Goal: Information Seeking & Learning: Learn about a topic

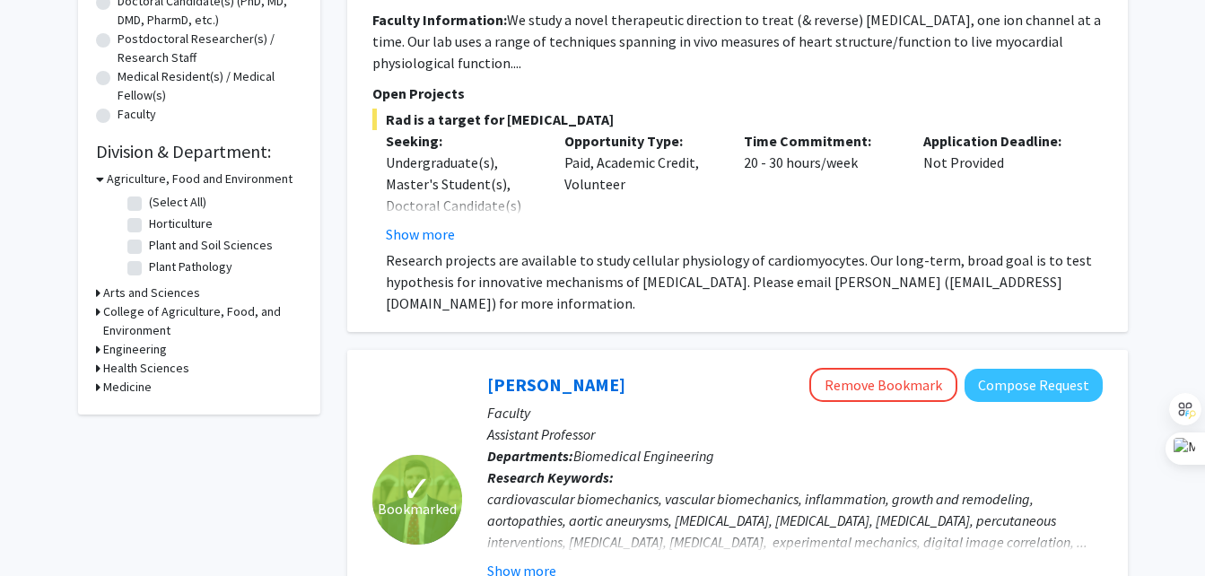
scroll to position [422, 0]
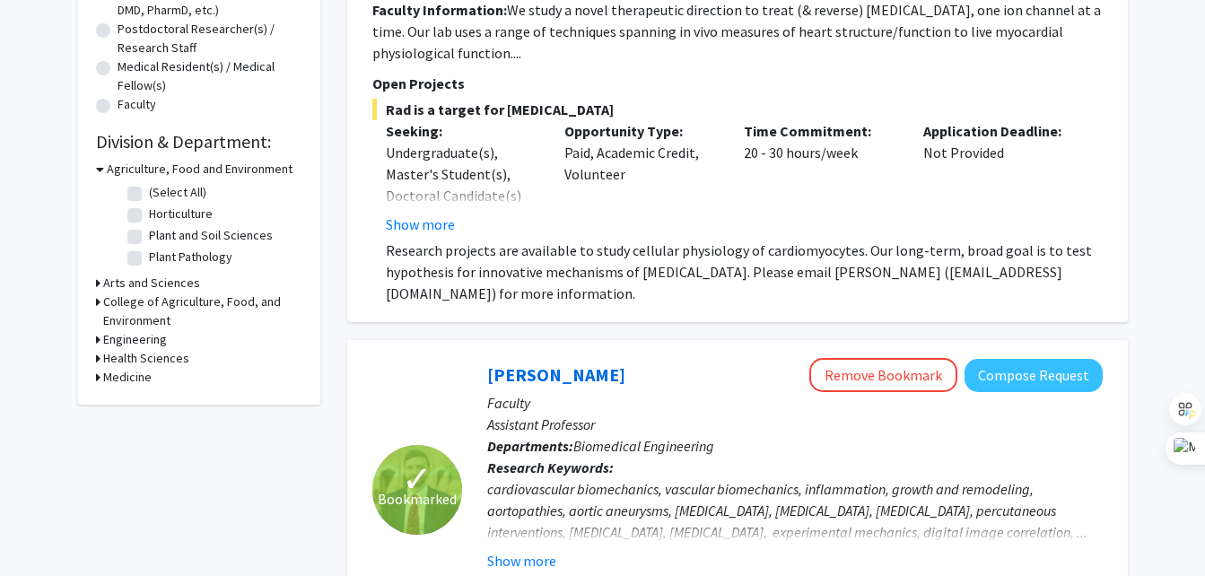
click at [149, 297] on h3 "College of Agriculture, Food, and Environment" at bounding box center [202, 311] width 199 height 38
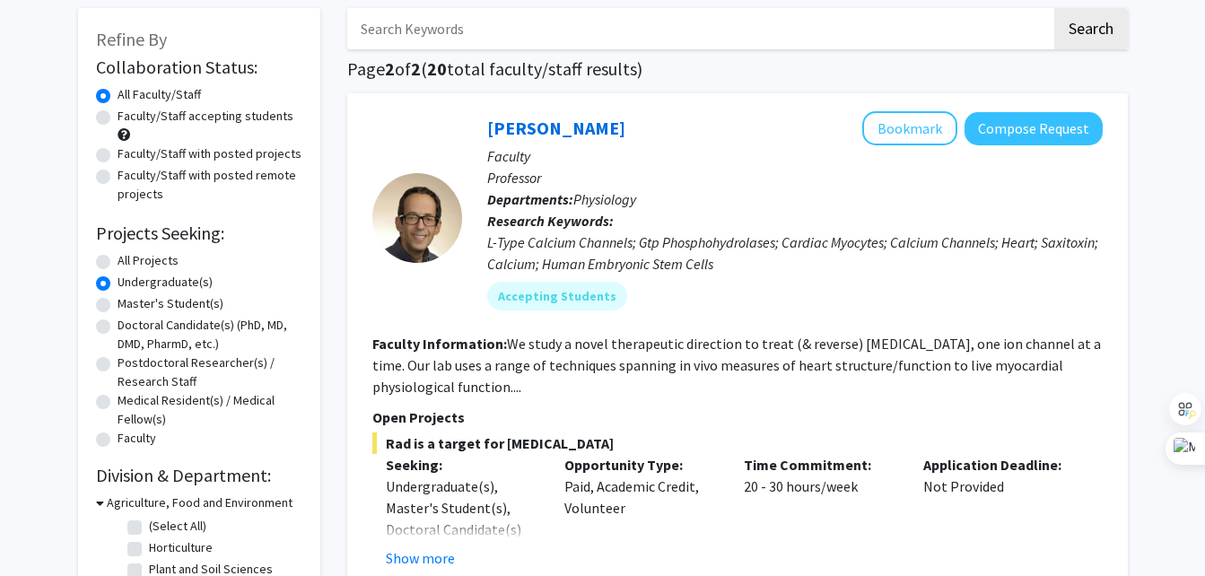
scroll to position [86, 0]
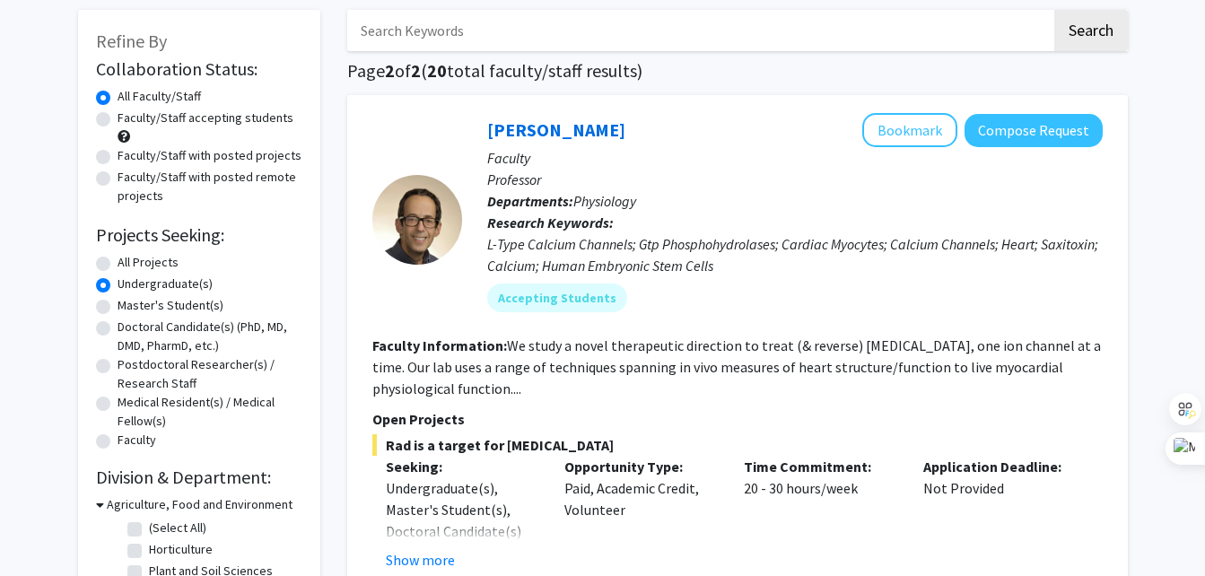
click at [118, 95] on label "All Faculty/Staff" at bounding box center [159, 96] width 83 height 19
click at [118, 95] on input "All Faculty/Staff" at bounding box center [124, 93] width 12 height 12
click at [118, 279] on label "Undergraduate(s)" at bounding box center [165, 283] width 95 height 19
click at [118, 279] on input "Undergraduate(s)" at bounding box center [124, 280] width 12 height 12
click at [112, 265] on div "All Projects" at bounding box center [199, 264] width 206 height 22
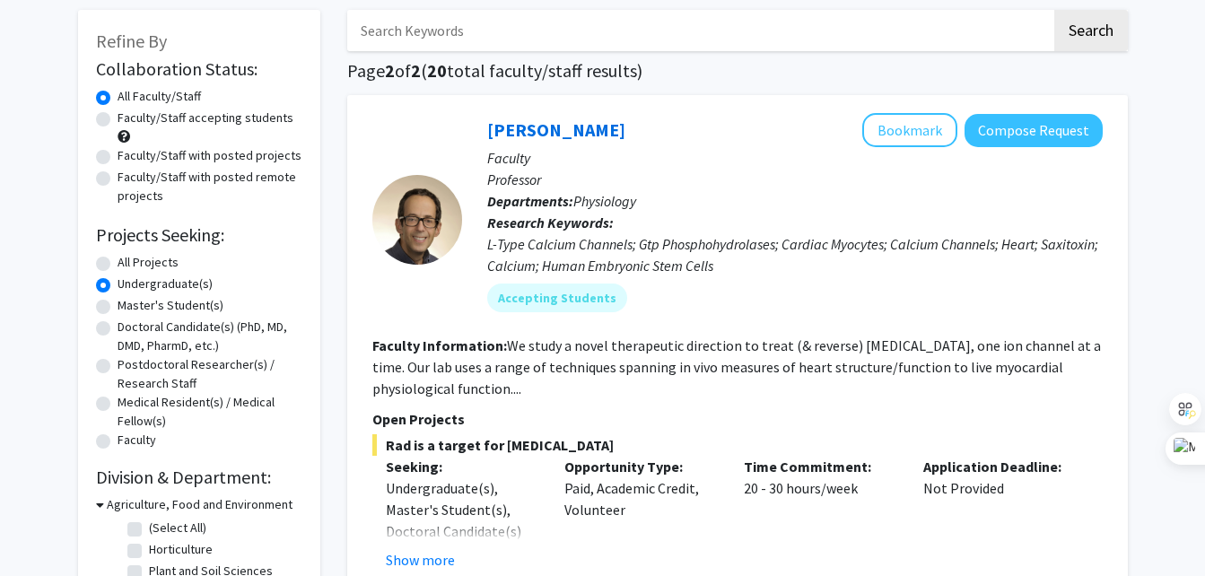
click at [118, 257] on label "All Projects" at bounding box center [148, 262] width 61 height 19
click at [118, 257] on input "All Projects" at bounding box center [124, 259] width 12 height 12
radio input "true"
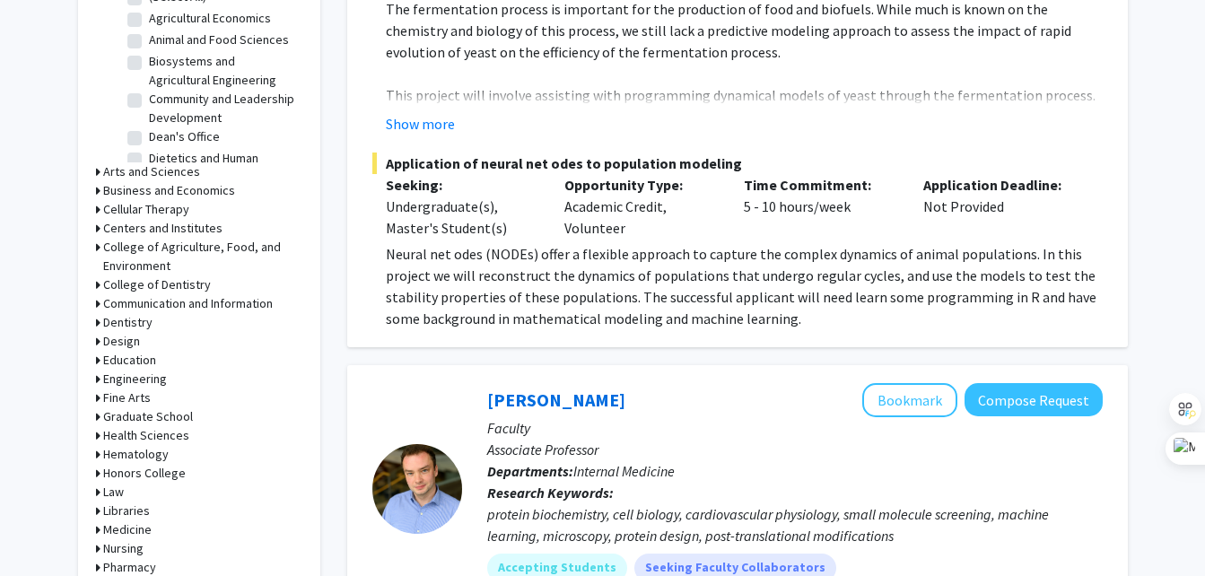
scroll to position [588, 0]
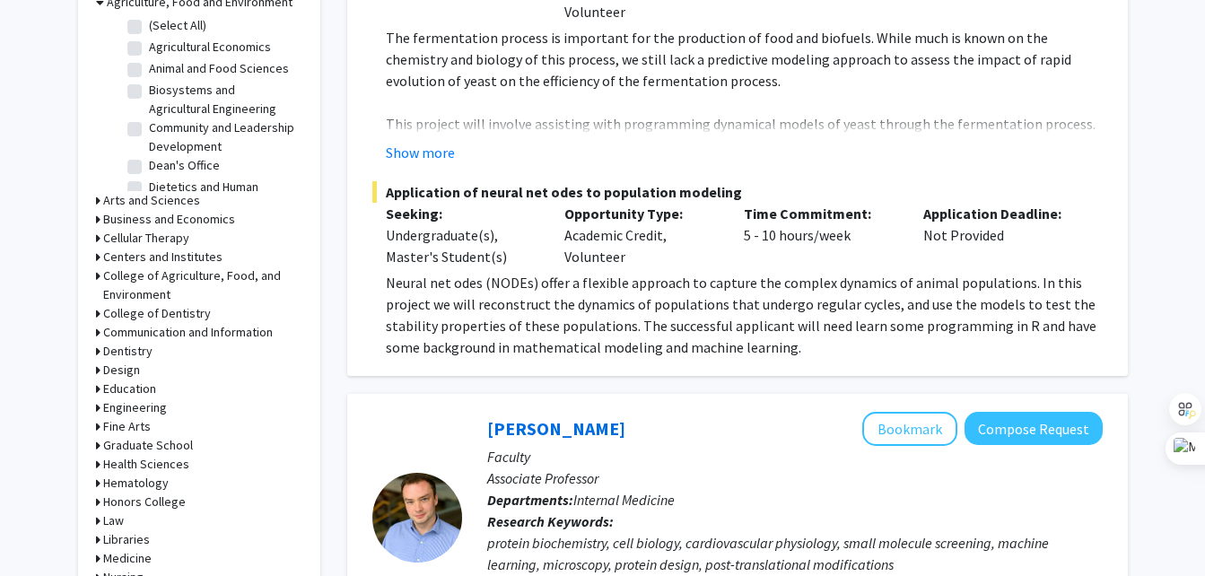
click at [187, 252] on h3 "Centers and Institutes" at bounding box center [162, 257] width 119 height 19
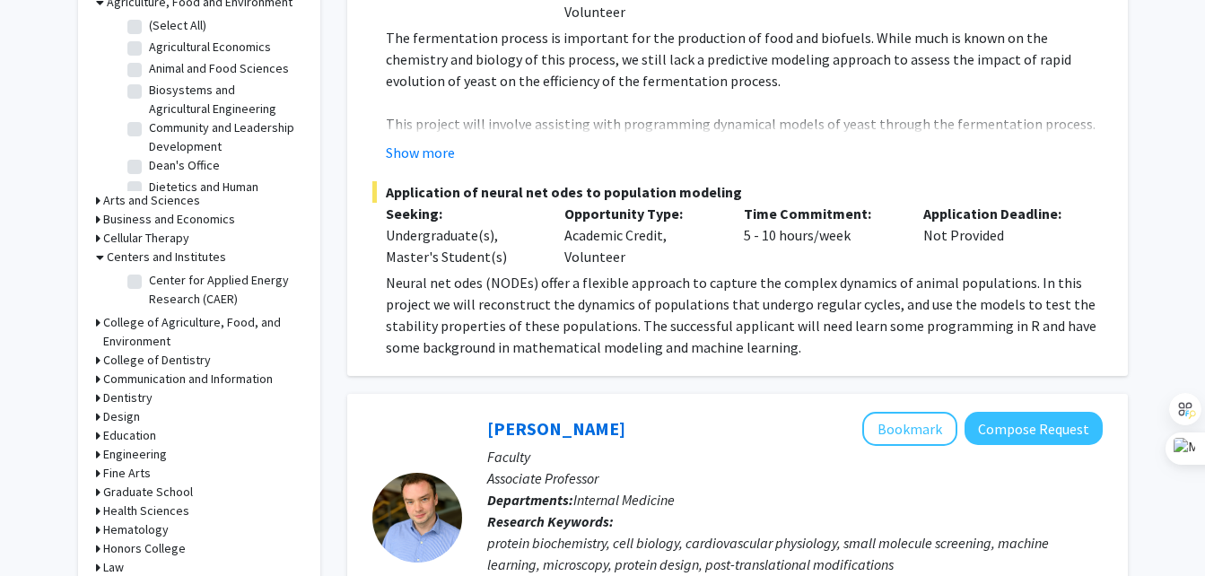
click at [164, 274] on label "Center for Applied Energy Research (CAER)" at bounding box center [223, 290] width 149 height 38
click at [161, 274] on input "Center for Applied Energy Research (CAER)" at bounding box center [155, 277] width 12 height 12
checkbox input "true"
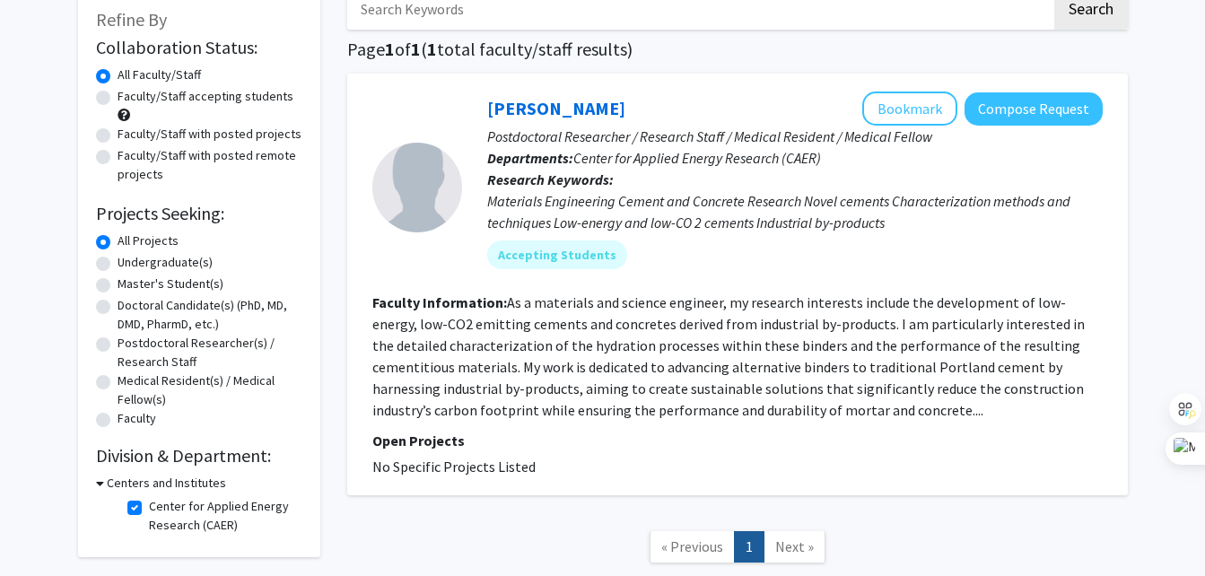
scroll to position [107, 0]
click at [927, 114] on button "Bookmark" at bounding box center [909, 109] width 95 height 34
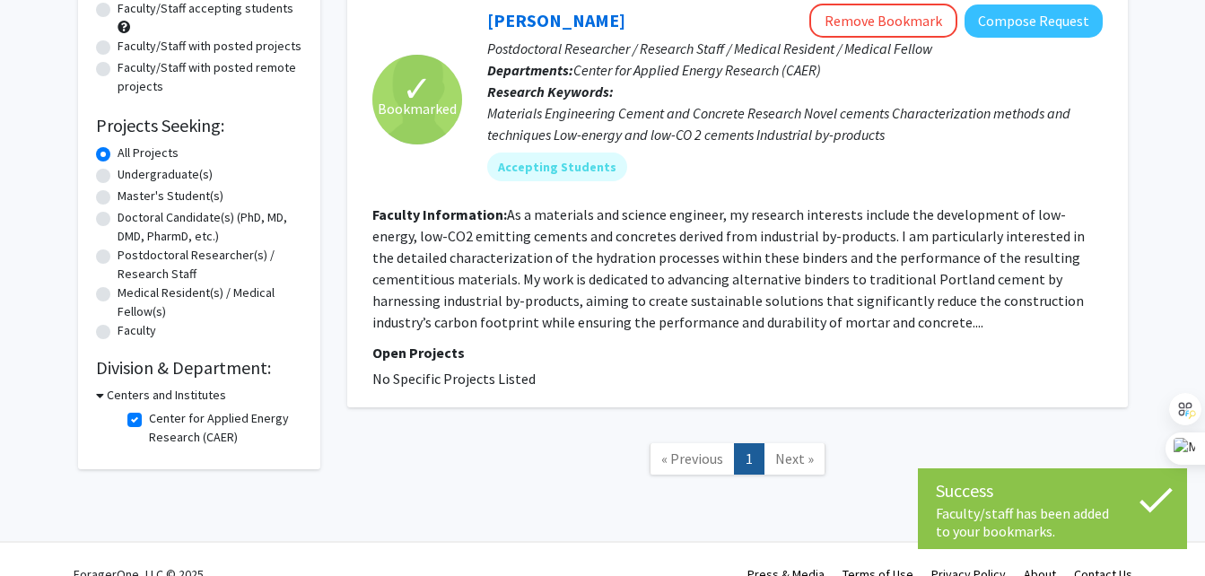
scroll to position [225, 0]
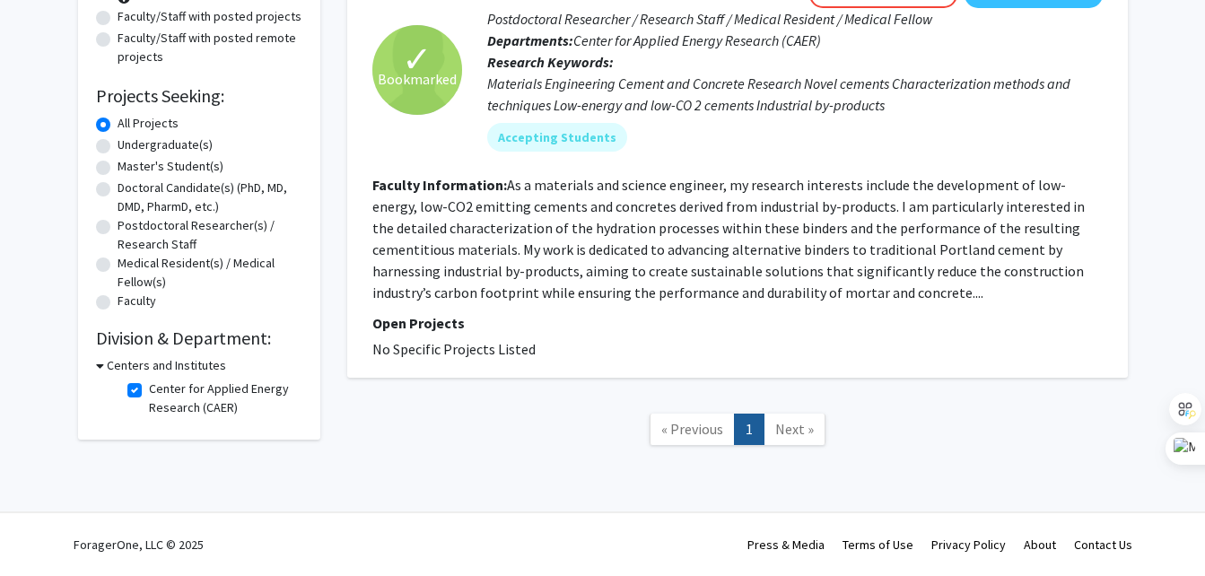
click at [149, 387] on label "Center for Applied Energy Research (CAER)" at bounding box center [223, 398] width 149 height 38
click at [149, 387] on input "Center for Applied Energy Research (CAER)" at bounding box center [155, 385] width 12 height 12
checkbox input "false"
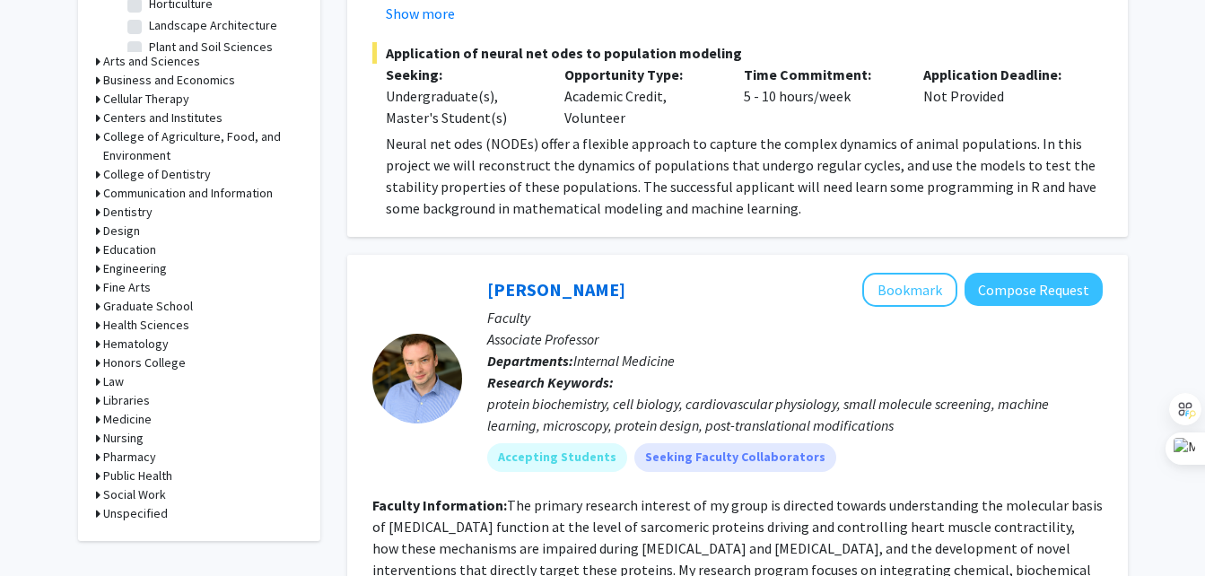
scroll to position [730, 0]
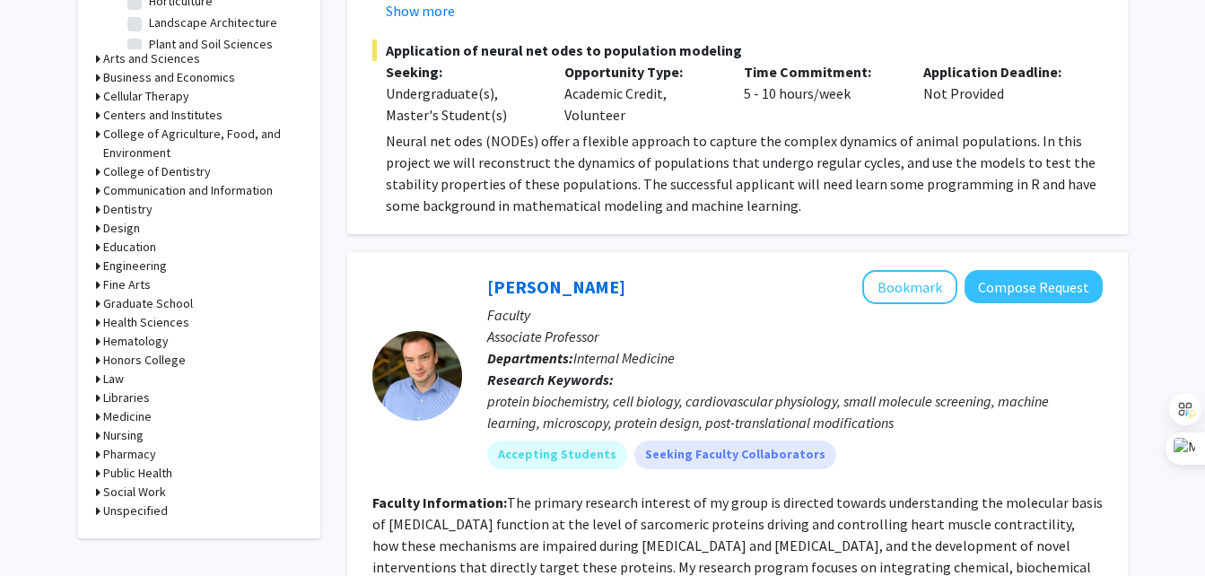
click at [173, 251] on div "Education" at bounding box center [199, 247] width 206 height 19
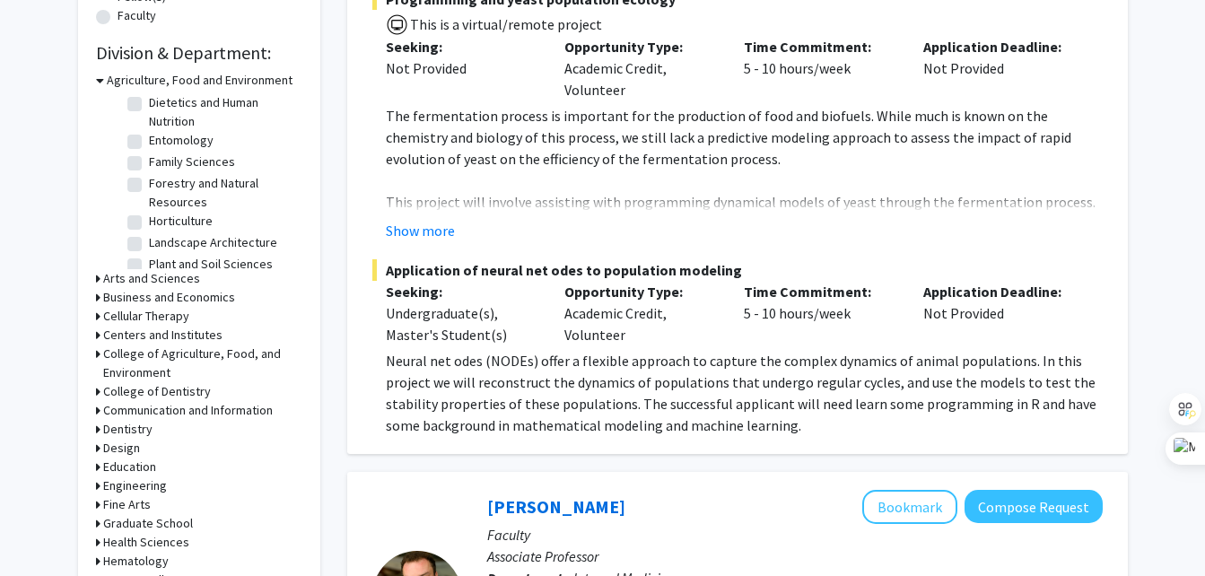
scroll to position [488, 0]
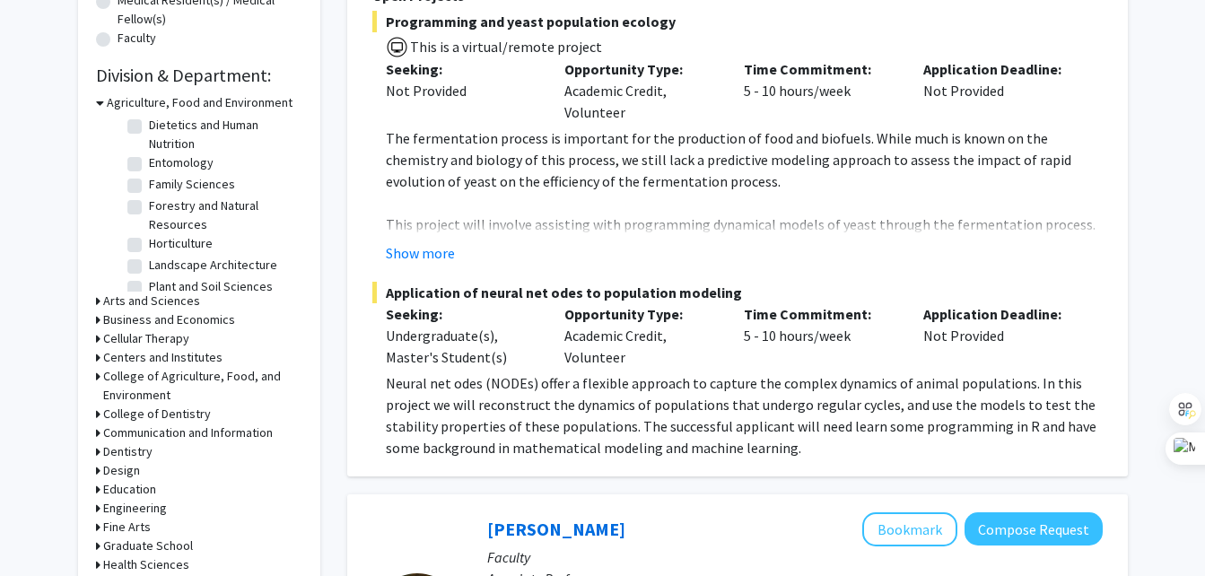
click at [192, 96] on h3 "Agriculture, Food and Environment" at bounding box center [200, 102] width 186 height 19
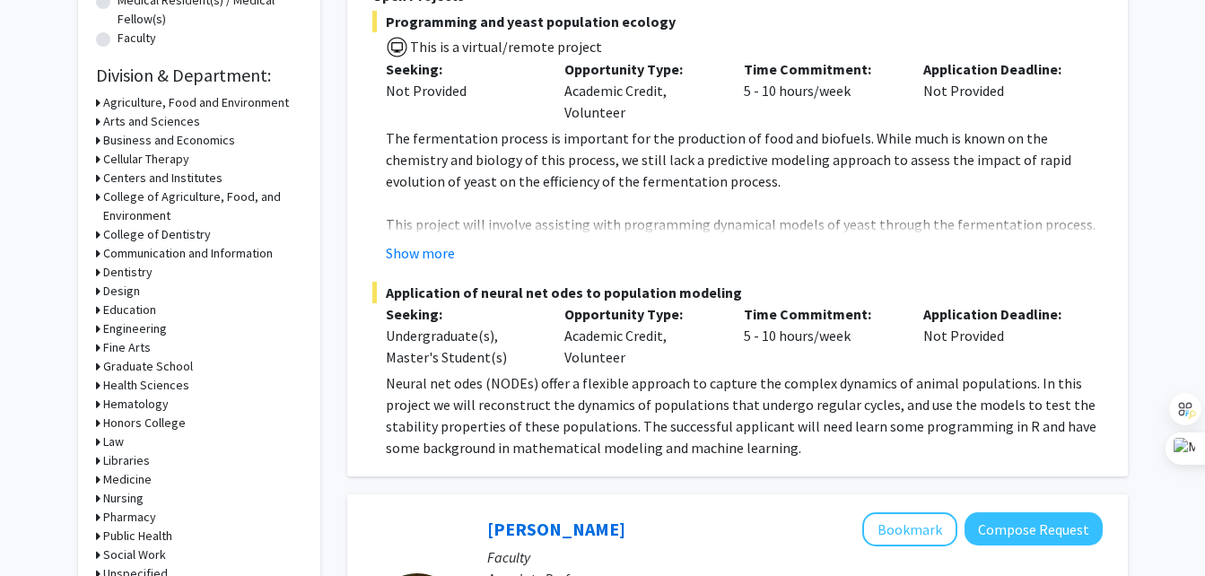
click at [140, 335] on h3 "Engineering" at bounding box center [135, 328] width 64 height 19
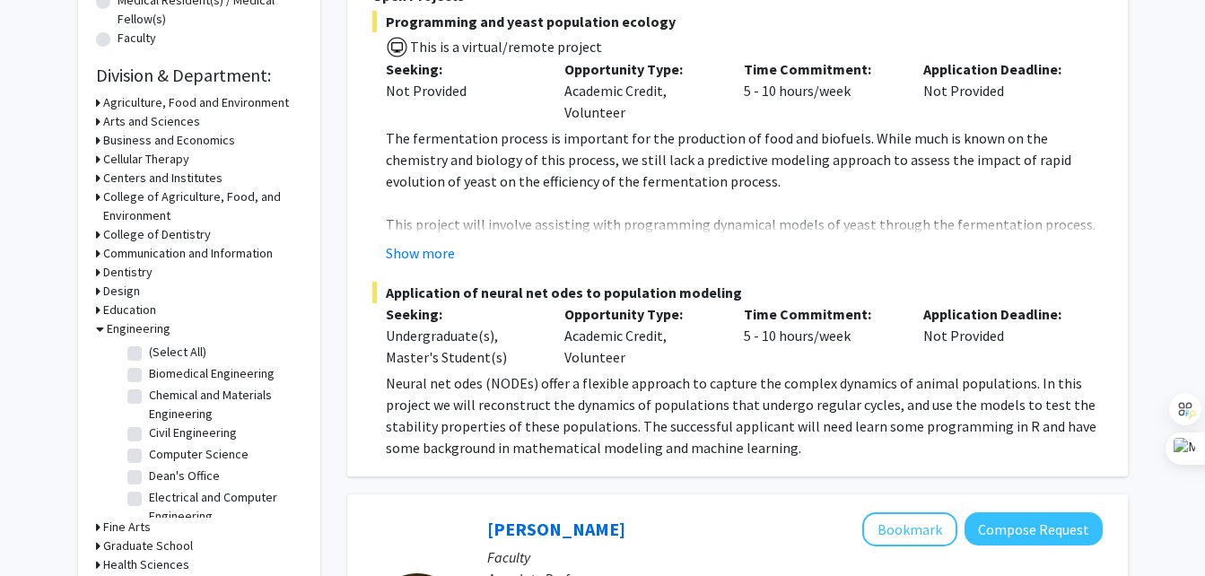
click at [173, 368] on label "Biomedical Engineering" at bounding box center [212, 373] width 126 height 19
click at [161, 368] on input "Biomedical Engineering" at bounding box center [155, 370] width 12 height 12
checkbox input "true"
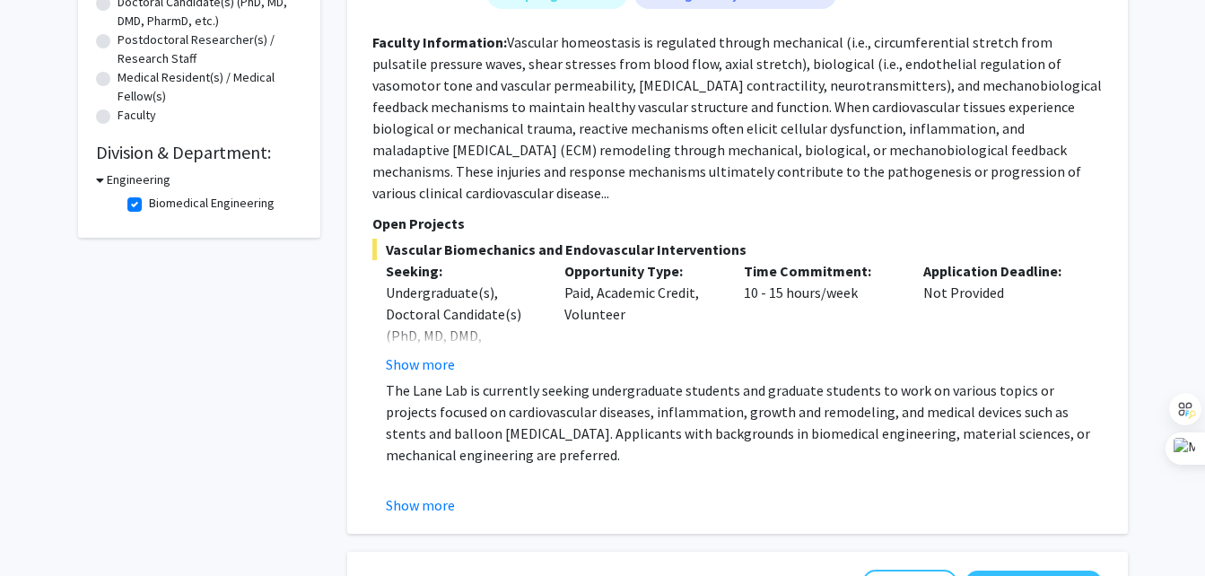
scroll to position [423, 0]
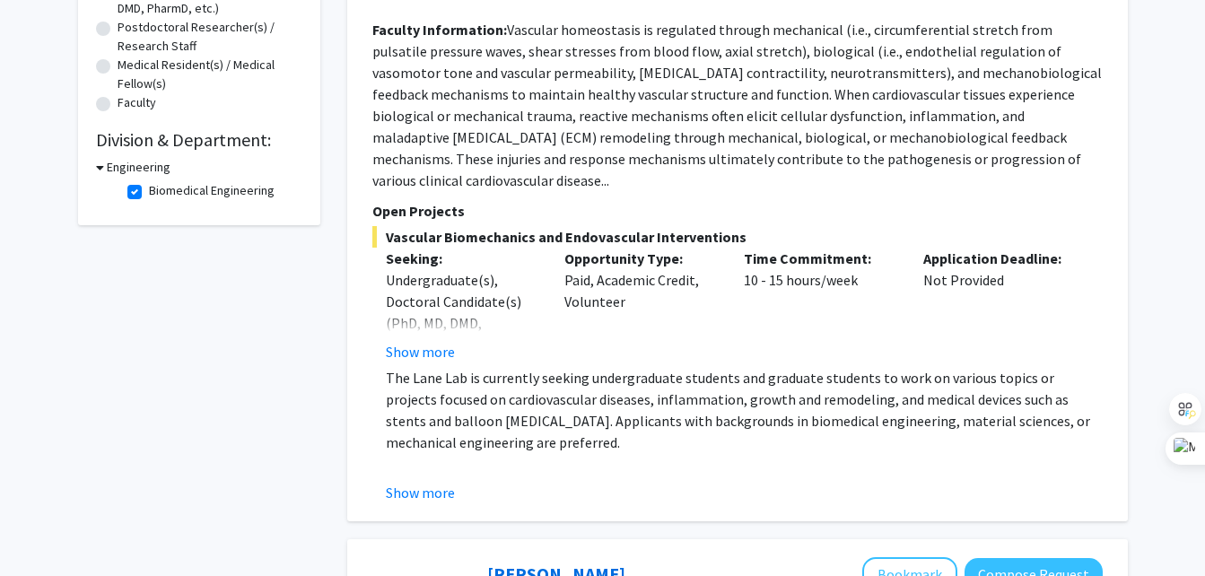
click at [149, 193] on label "Biomedical Engineering" at bounding box center [212, 190] width 126 height 19
click at [149, 193] on input "Biomedical Engineering" at bounding box center [155, 187] width 12 height 12
checkbox input "false"
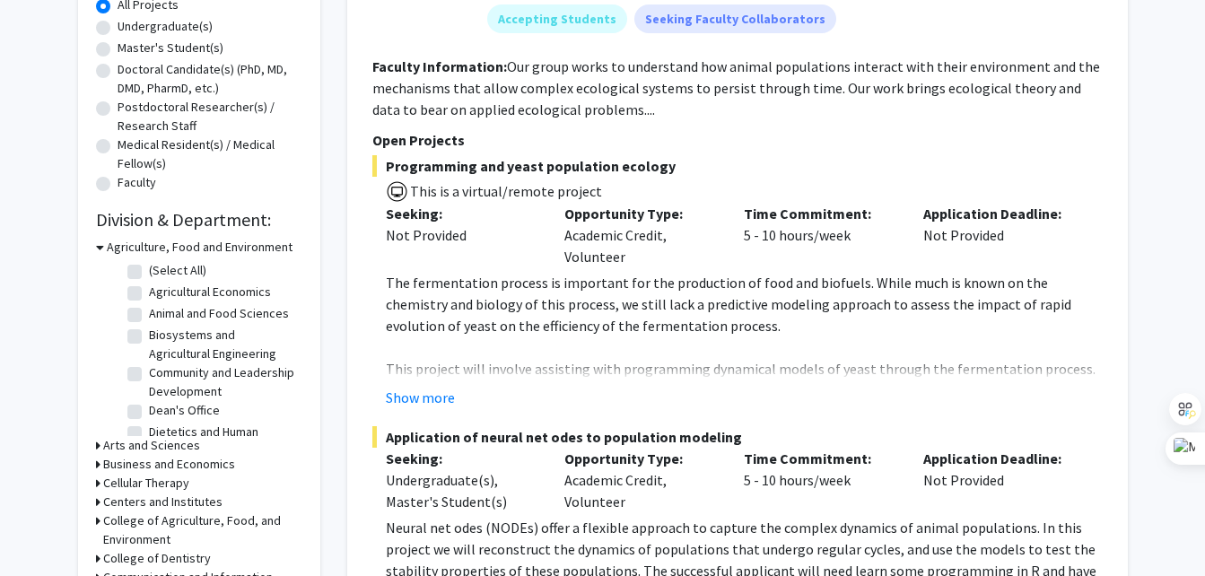
scroll to position [389, 0]
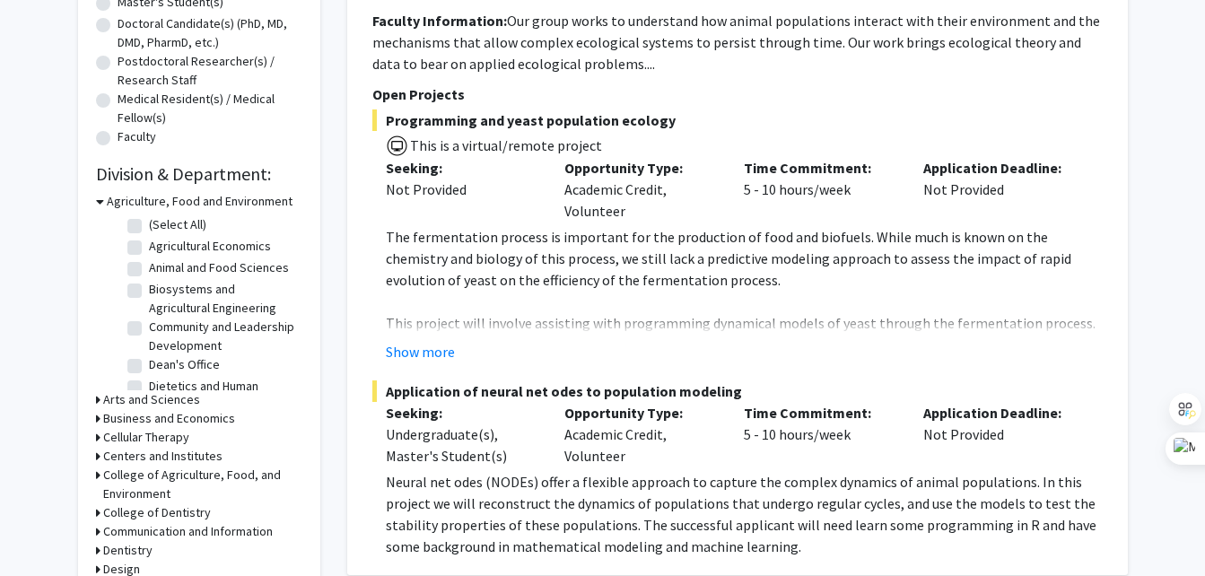
click at [149, 227] on label "(Select All)" at bounding box center [177, 224] width 57 height 19
click at [149, 227] on input "(Select All)" at bounding box center [155, 221] width 12 height 12
checkbox input "true"
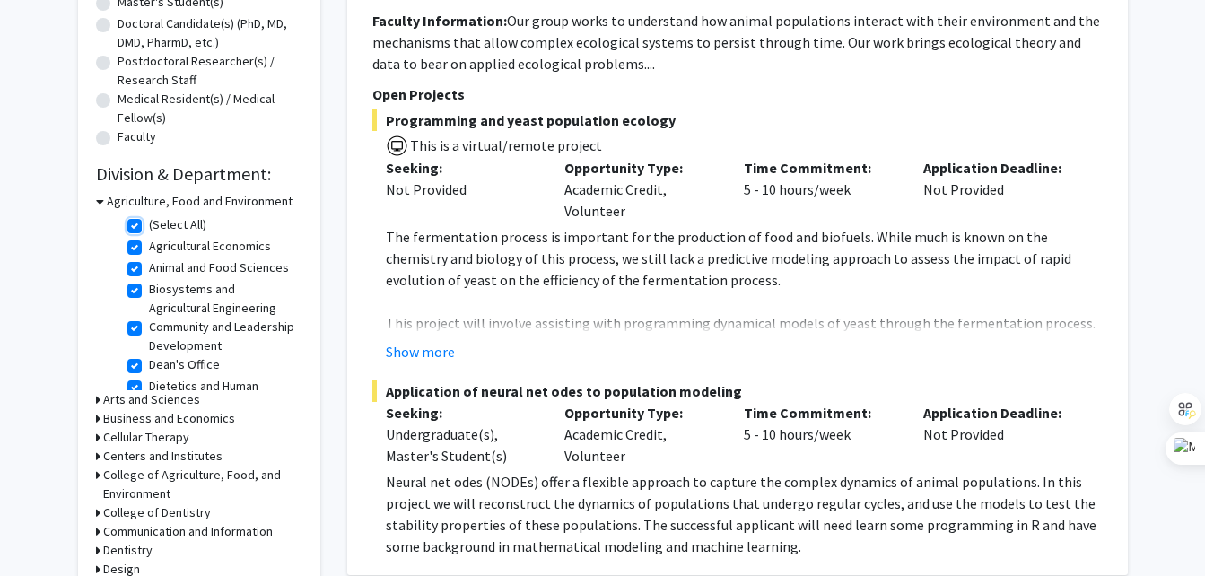
checkbox input "true"
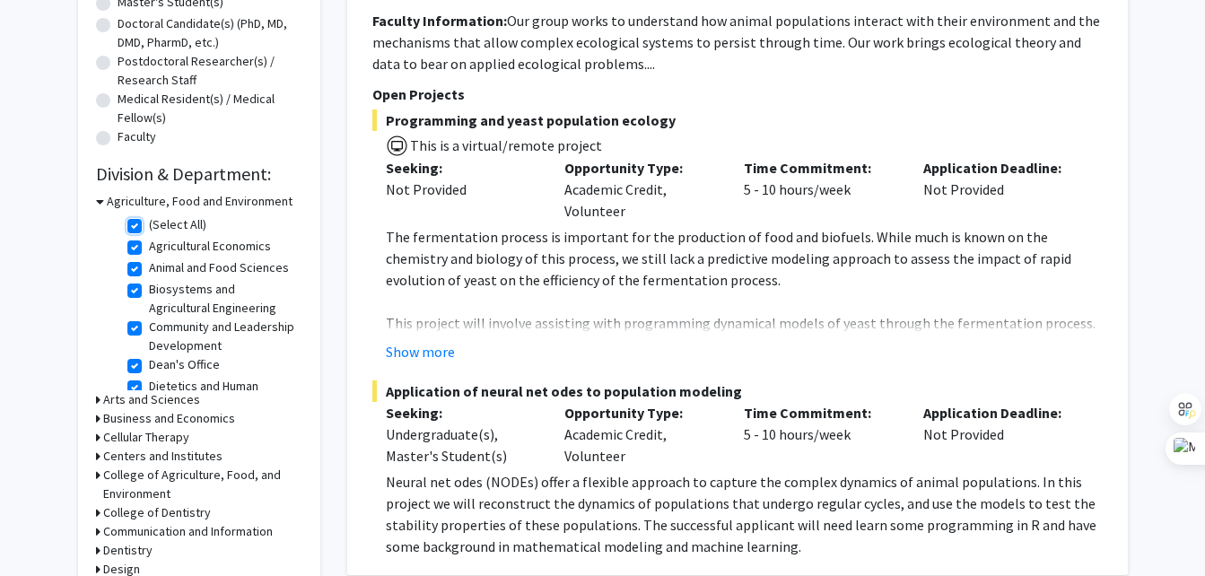
checkbox input "true"
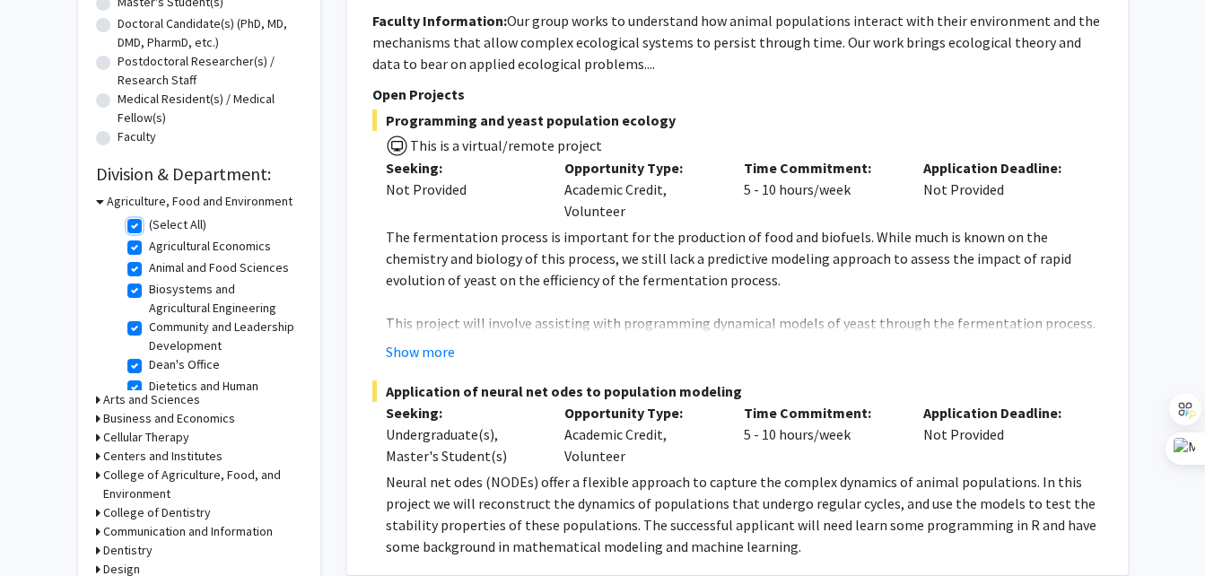
checkbox input "true"
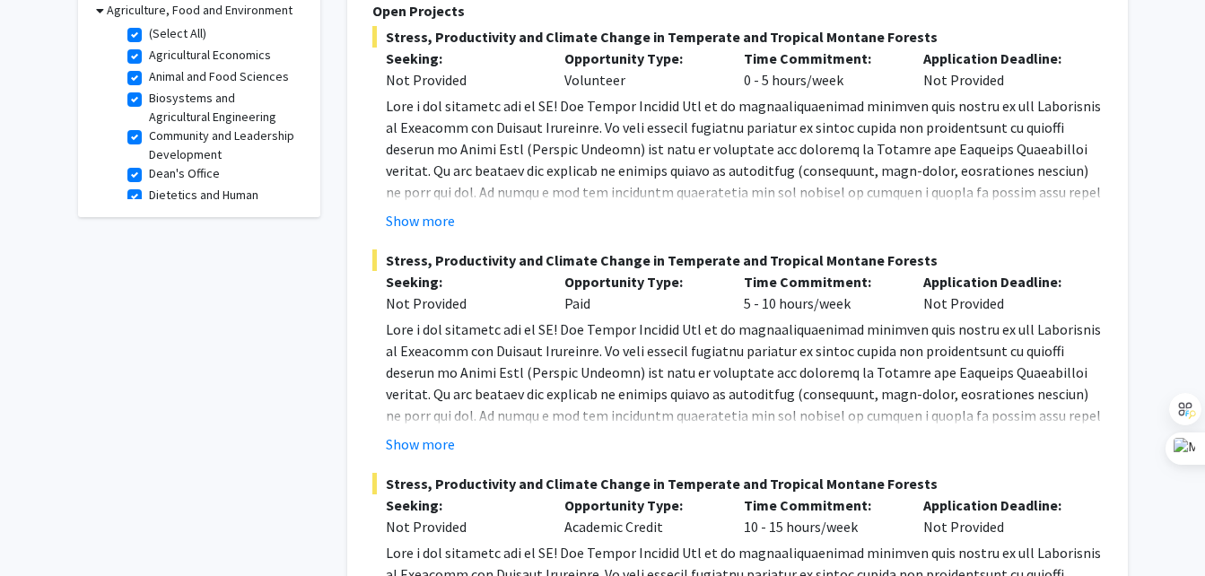
scroll to position [622, 0]
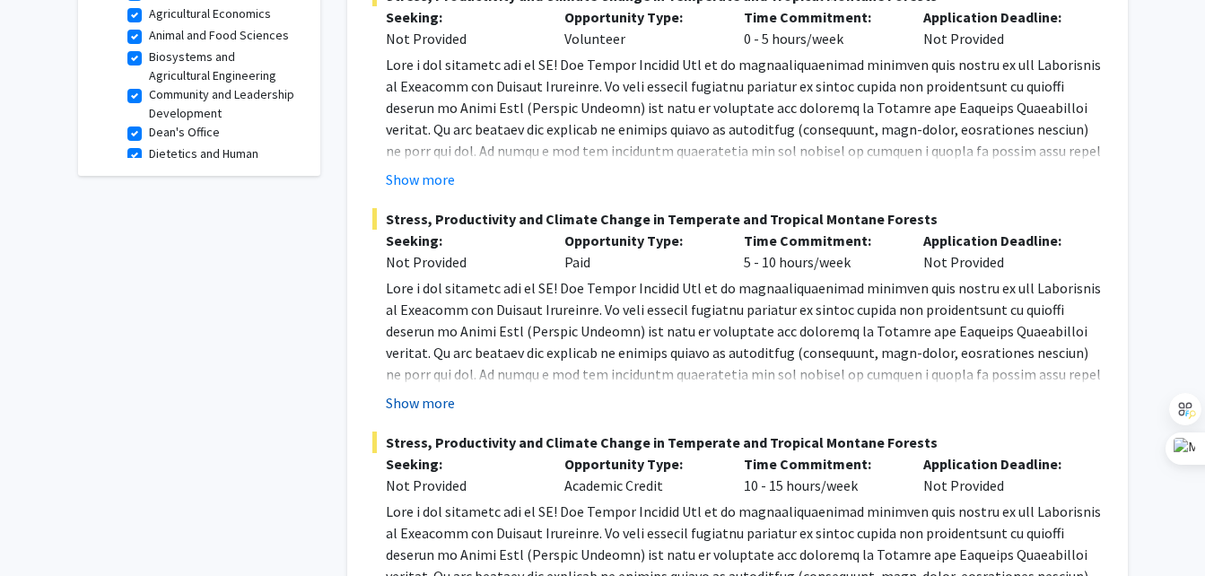
click at [427, 394] on button "Show more" at bounding box center [420, 403] width 69 height 22
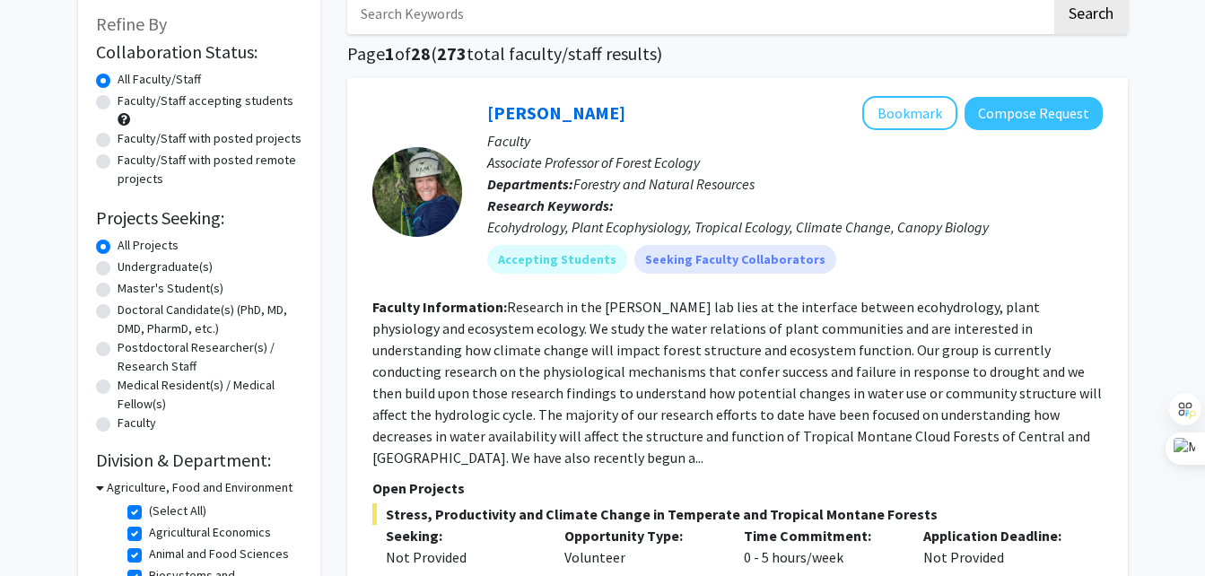
scroll to position [102, 0]
click at [895, 102] on button "Bookmark" at bounding box center [909, 114] width 95 height 34
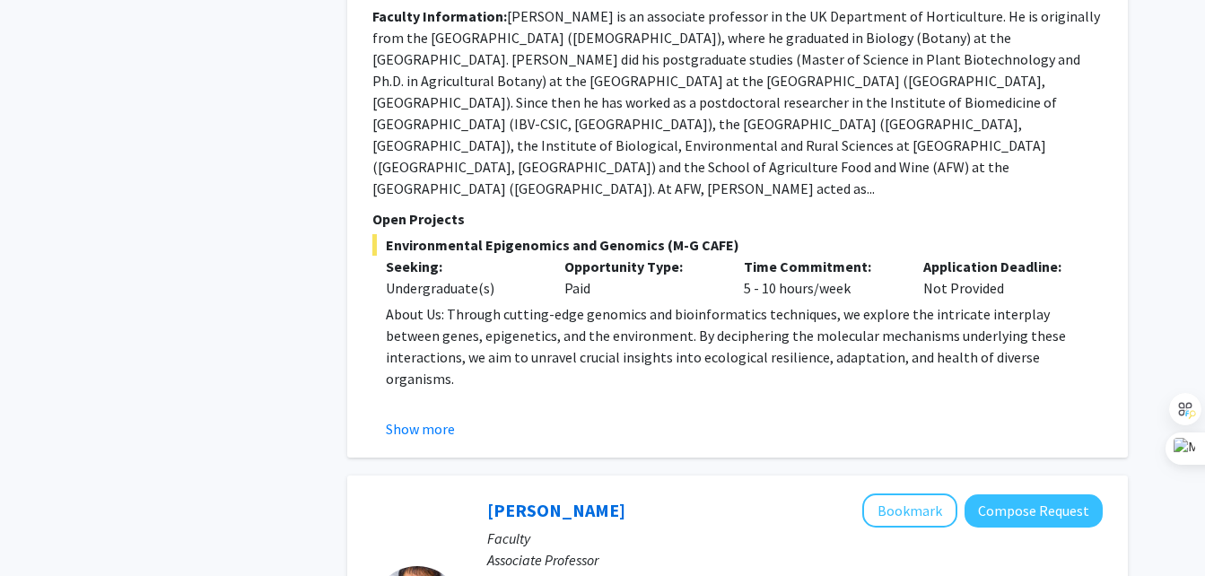
scroll to position [4156, 0]
click at [422, 417] on button "Show more" at bounding box center [420, 428] width 69 height 22
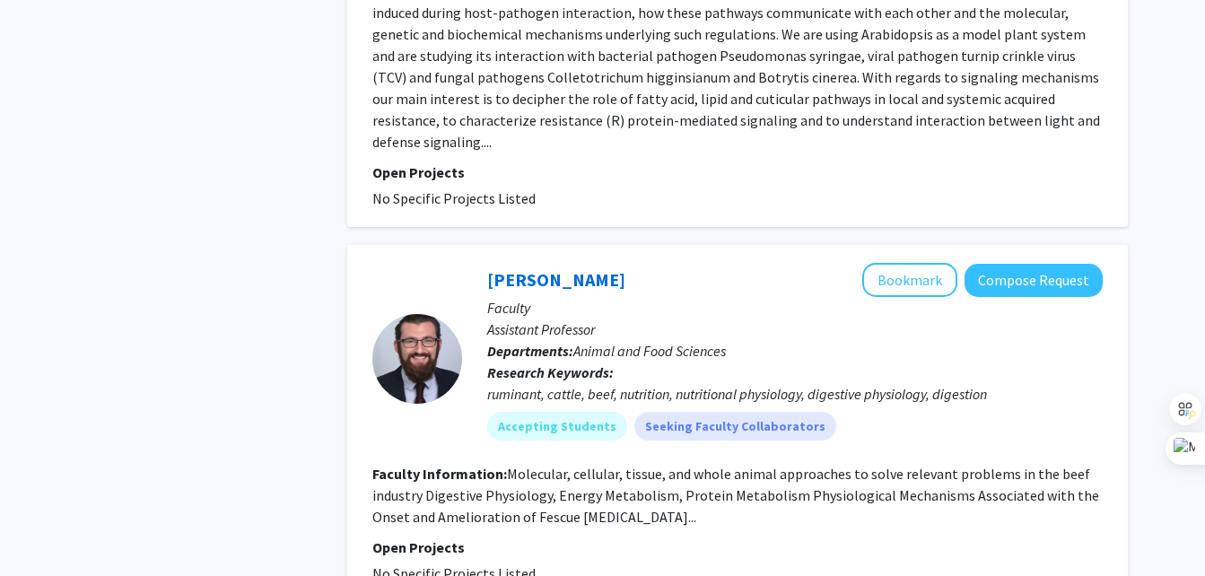
scroll to position [7389, 0]
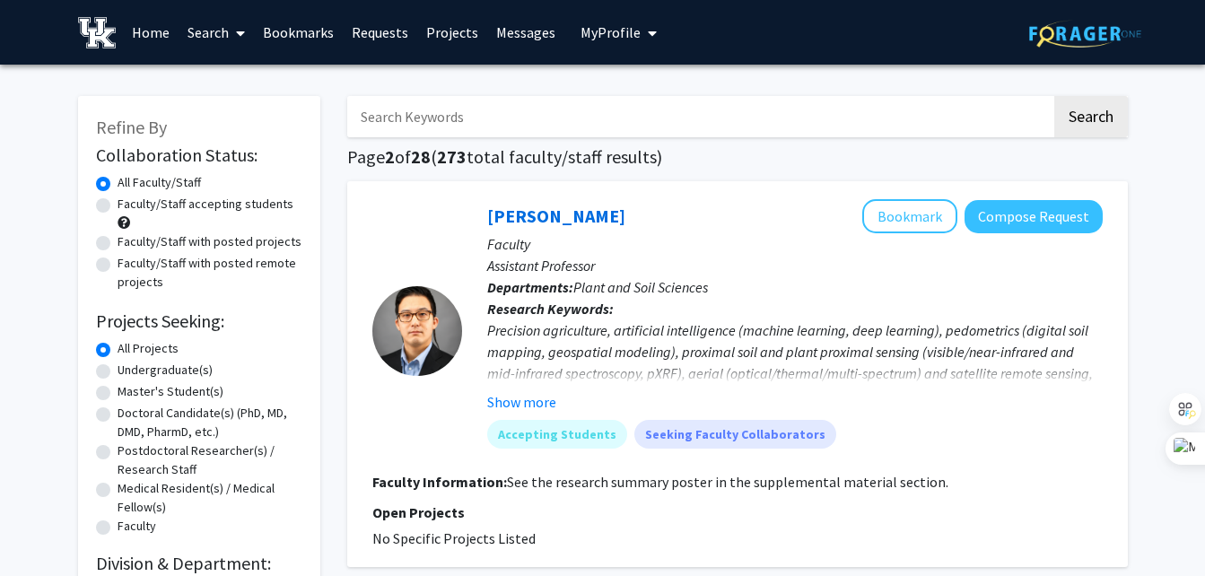
click at [170, 369] on label "Undergraduate(s)" at bounding box center [165, 370] width 95 height 19
click at [129, 369] on input "Undergraduate(s)" at bounding box center [124, 367] width 12 height 12
radio input "true"
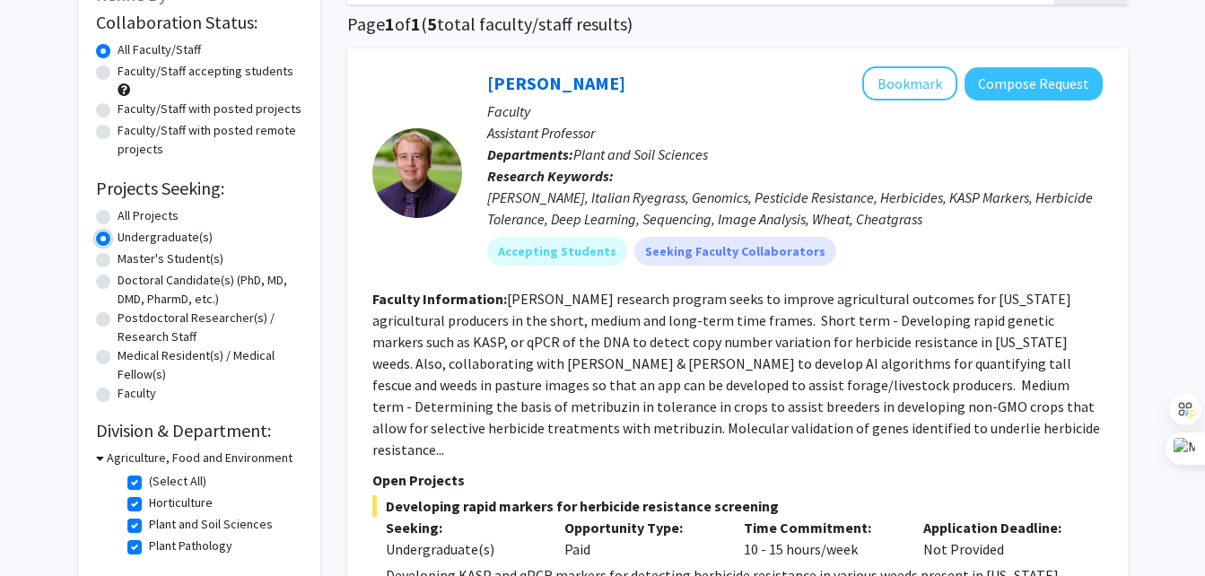
scroll to position [132, 0]
click at [919, 97] on button "Bookmark" at bounding box center [909, 84] width 95 height 34
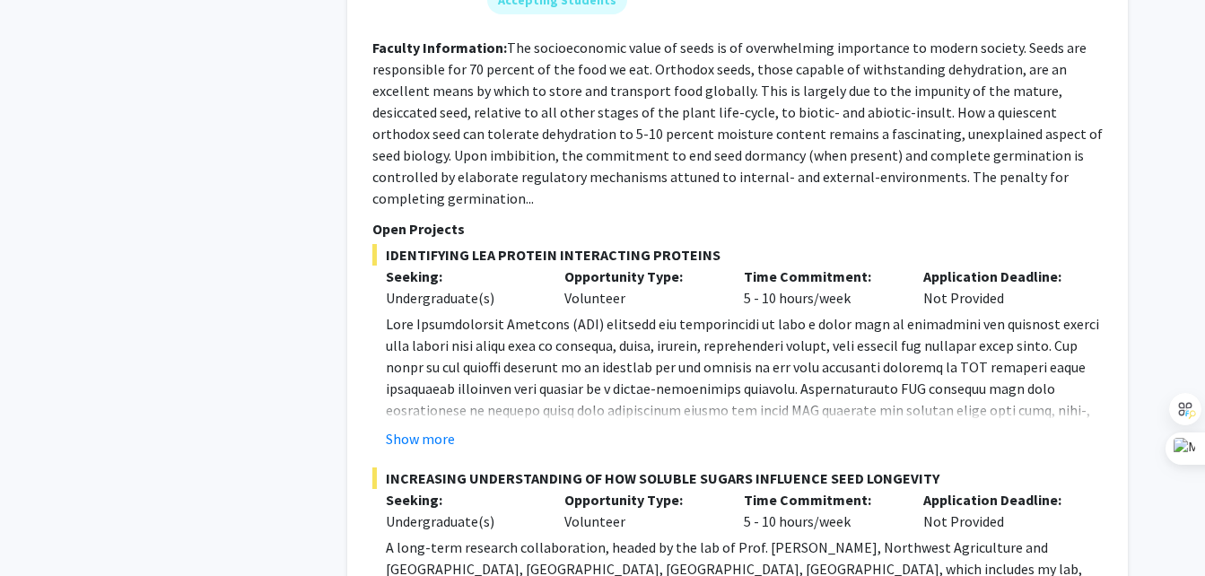
scroll to position [3796, 0]
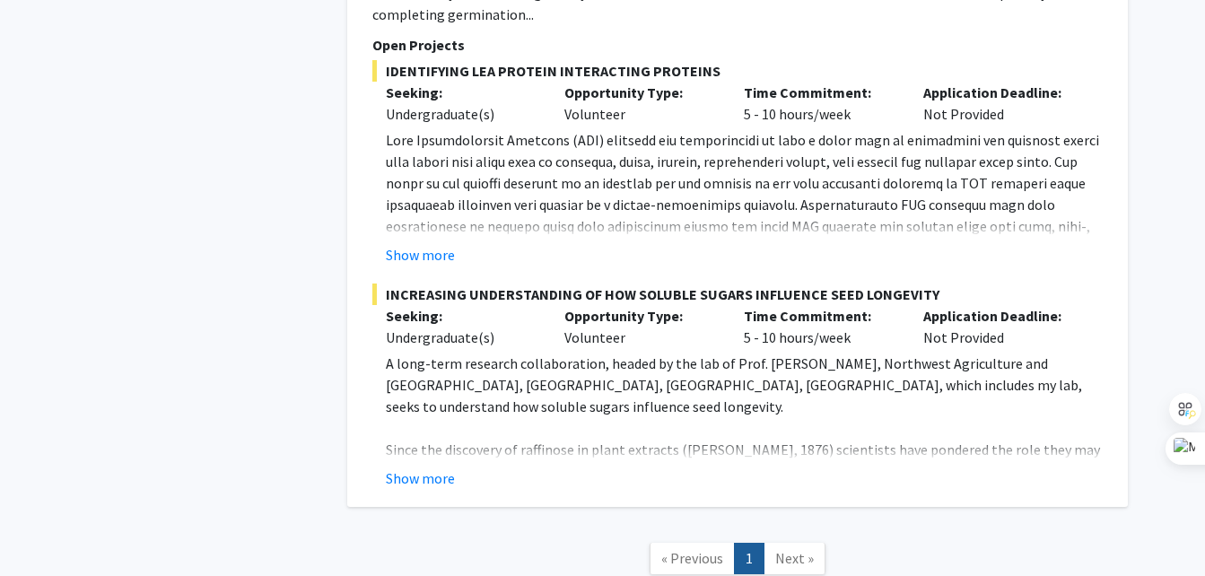
click at [790, 549] on span "Next »" at bounding box center [794, 558] width 39 height 18
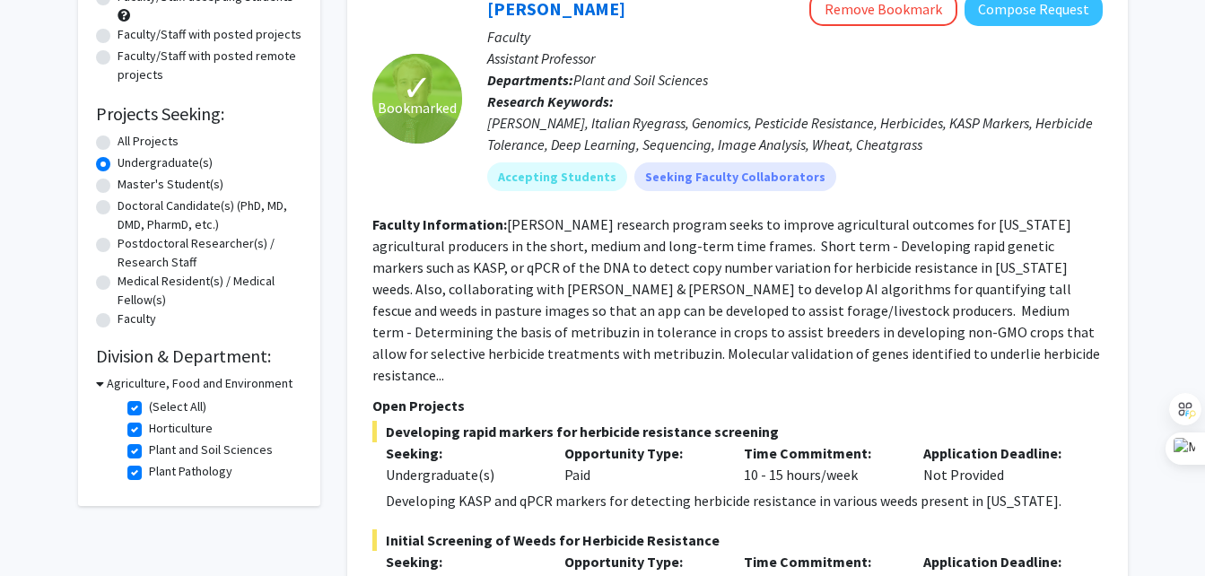
scroll to position [169, 0]
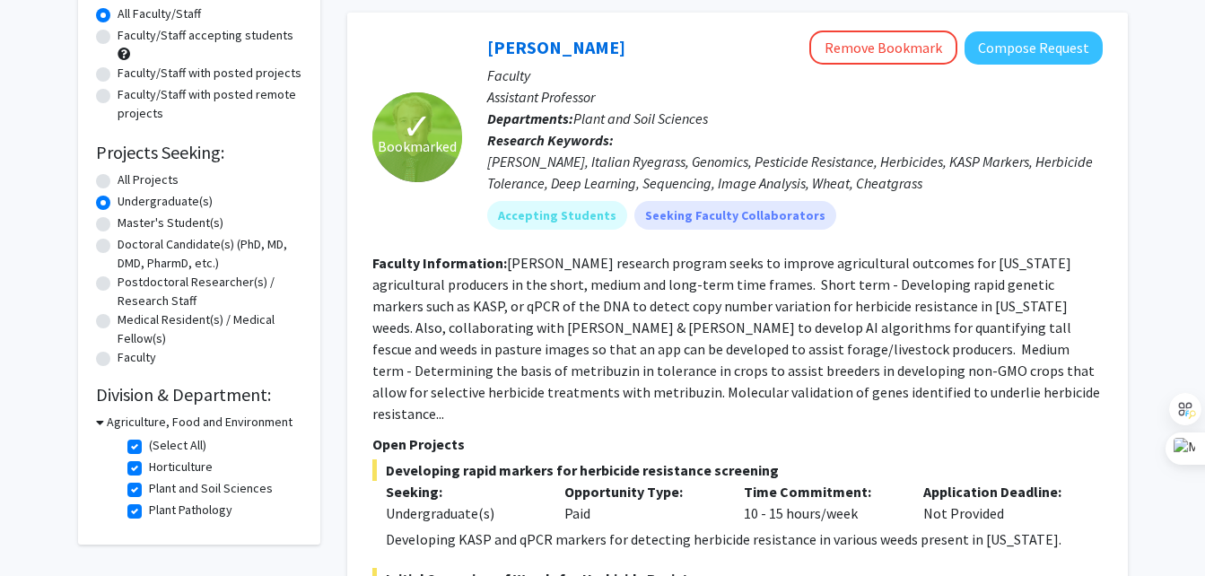
click at [109, 422] on h3 "Agriculture, Food and Environment" at bounding box center [200, 422] width 186 height 19
click at [109, 422] on h3 "Agriculture, Food and Environment" at bounding box center [196, 422] width 186 height 19
click at [118, 196] on label "Undergraduate(s)" at bounding box center [165, 201] width 95 height 19
click at [118, 196] on input "Undergraduate(s)" at bounding box center [124, 198] width 12 height 12
click at [118, 201] on label "Undergraduate(s)" at bounding box center [165, 201] width 95 height 19
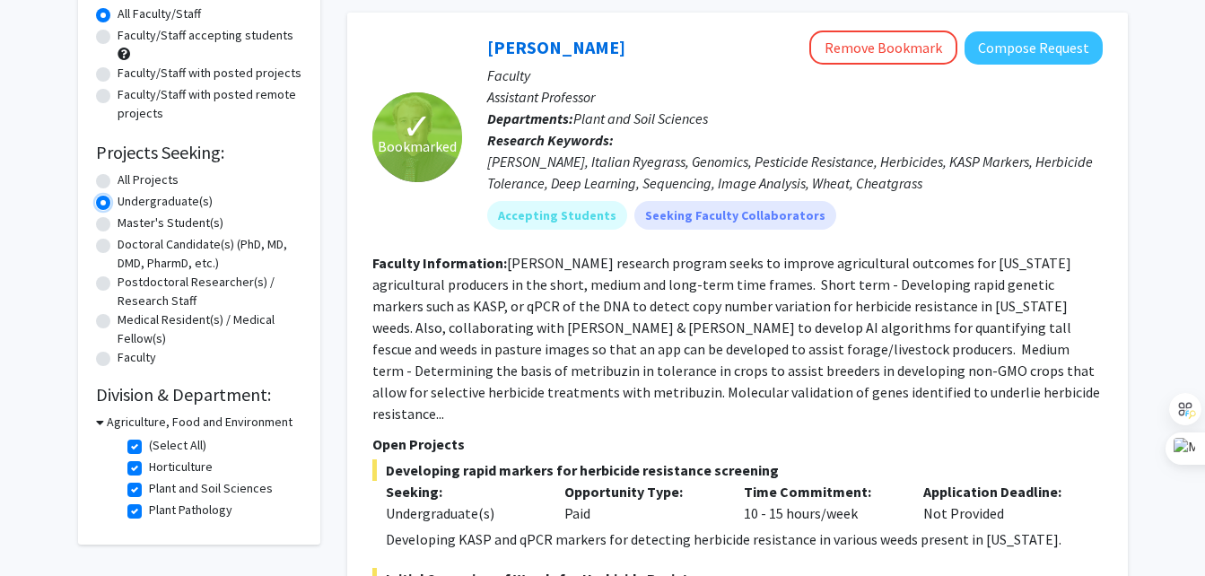
click at [118, 201] on input "Undergraduate(s)" at bounding box center [124, 198] width 12 height 12
click at [118, 182] on label "All Projects" at bounding box center [148, 179] width 61 height 19
click at [118, 182] on input "All Projects" at bounding box center [124, 176] width 12 height 12
radio input "true"
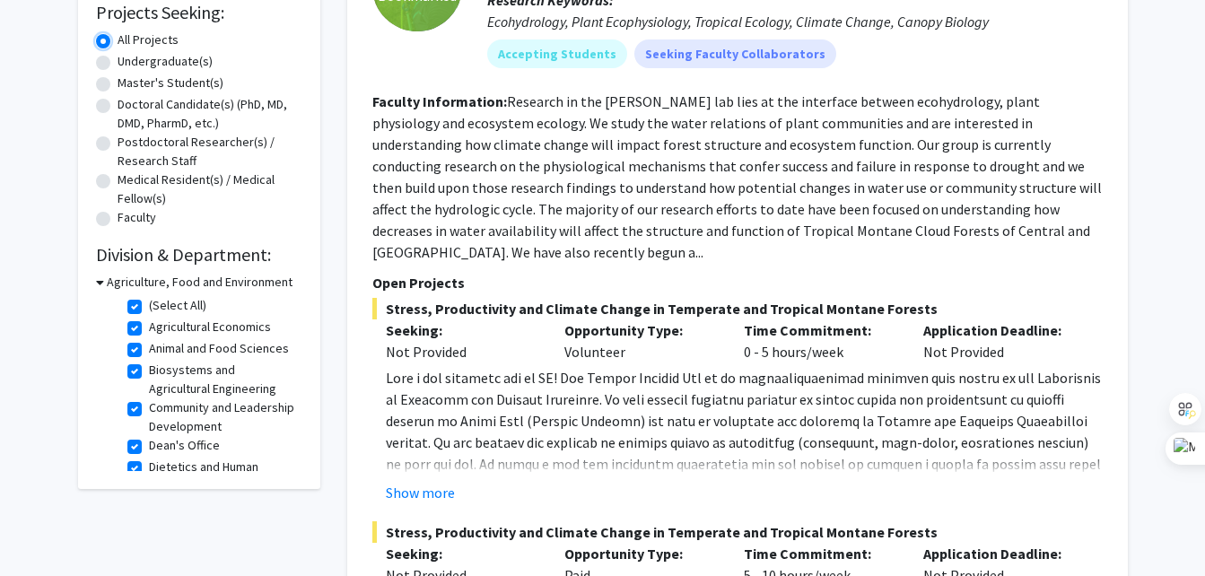
scroll to position [388, 0]
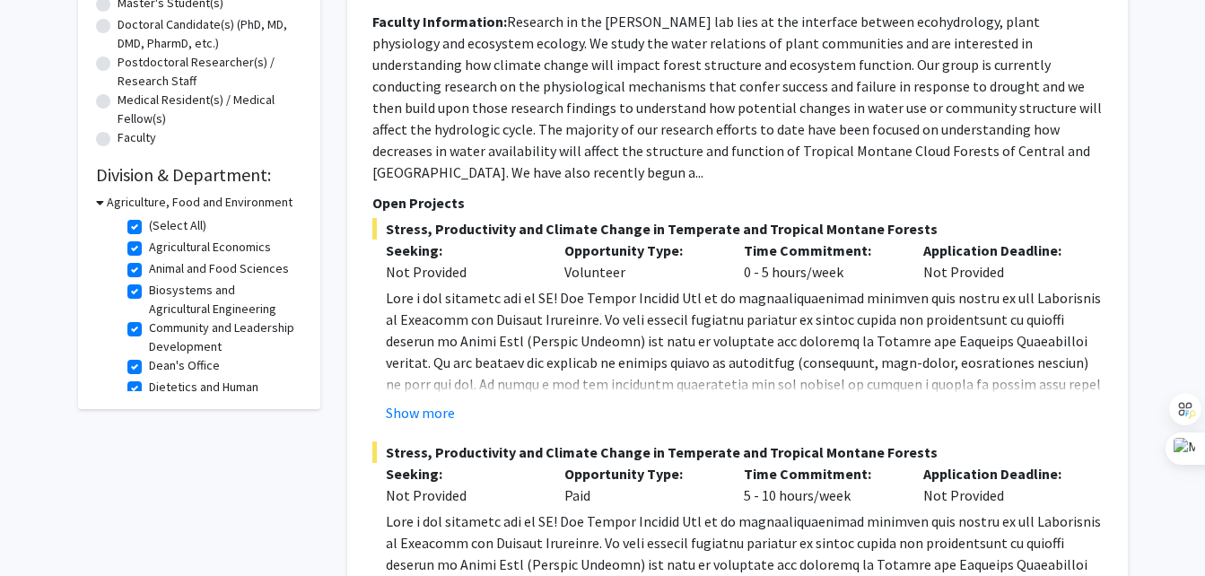
click at [149, 220] on label "(Select All)" at bounding box center [177, 225] width 57 height 19
click at [149, 220] on input "(Select All)" at bounding box center [155, 222] width 12 height 12
checkbox input "false"
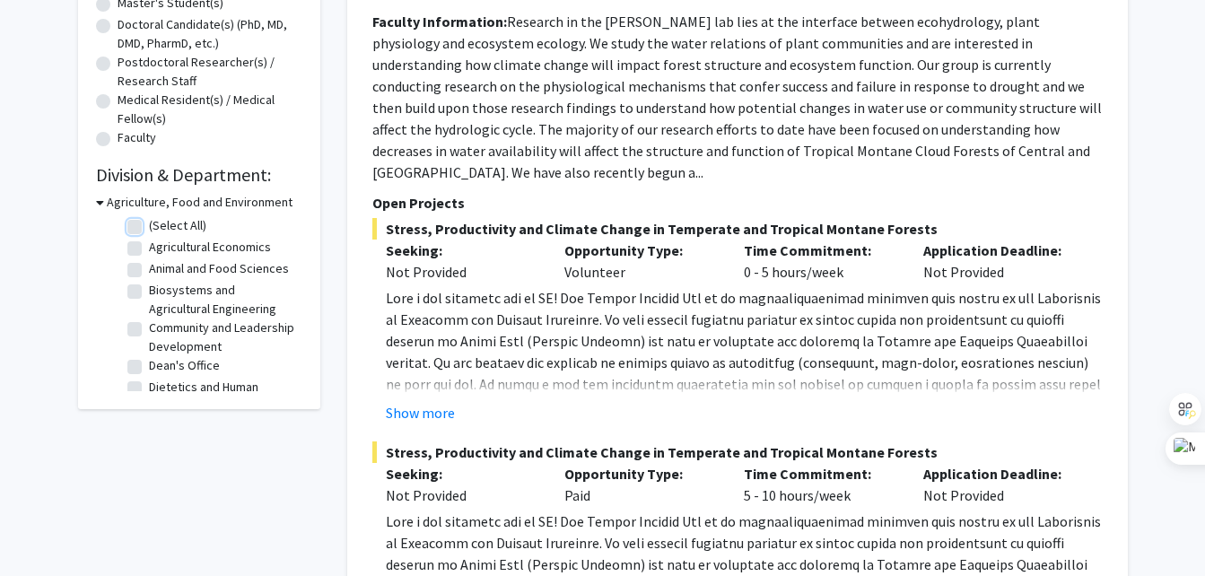
checkbox input "false"
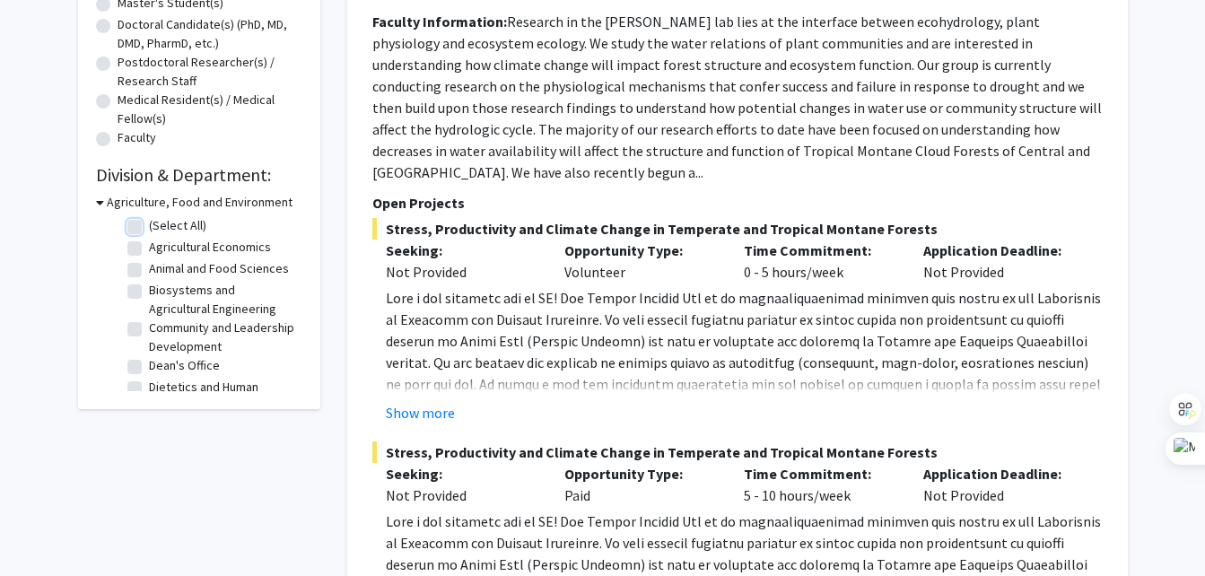
checkbox input "false"
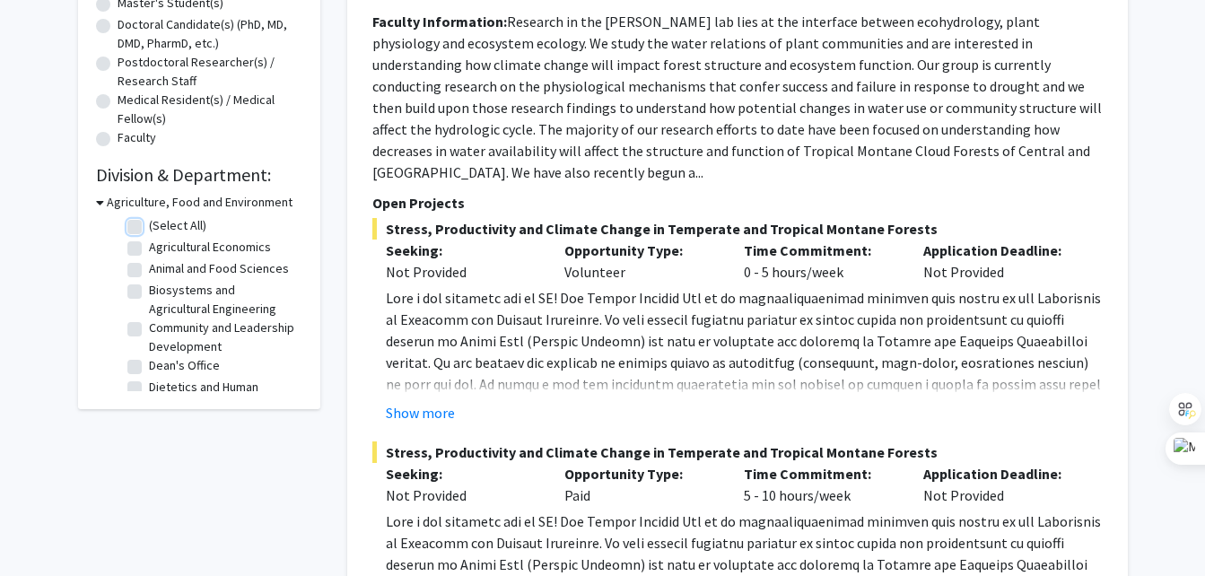
checkbox input "false"
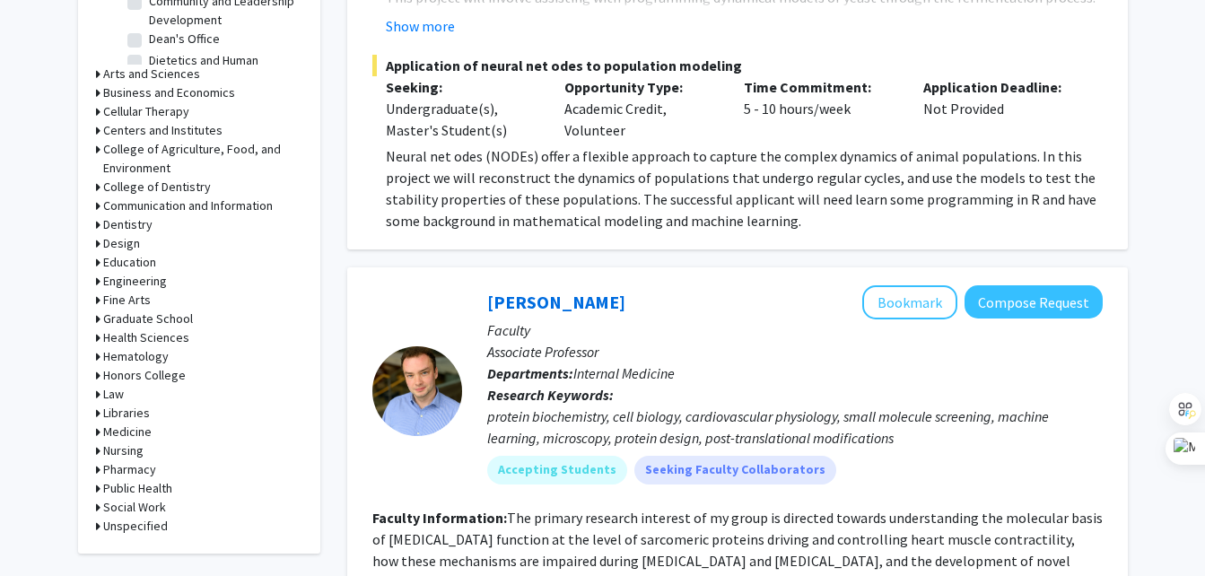
scroll to position [727, 0]
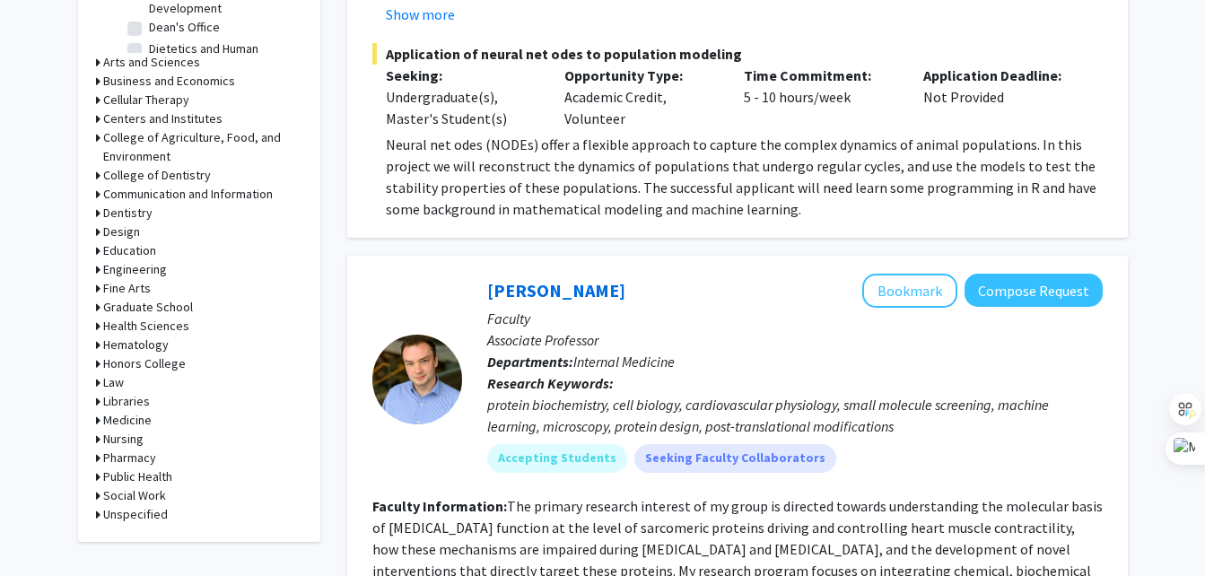
click at [145, 258] on h3 "Education" at bounding box center [129, 250] width 53 height 19
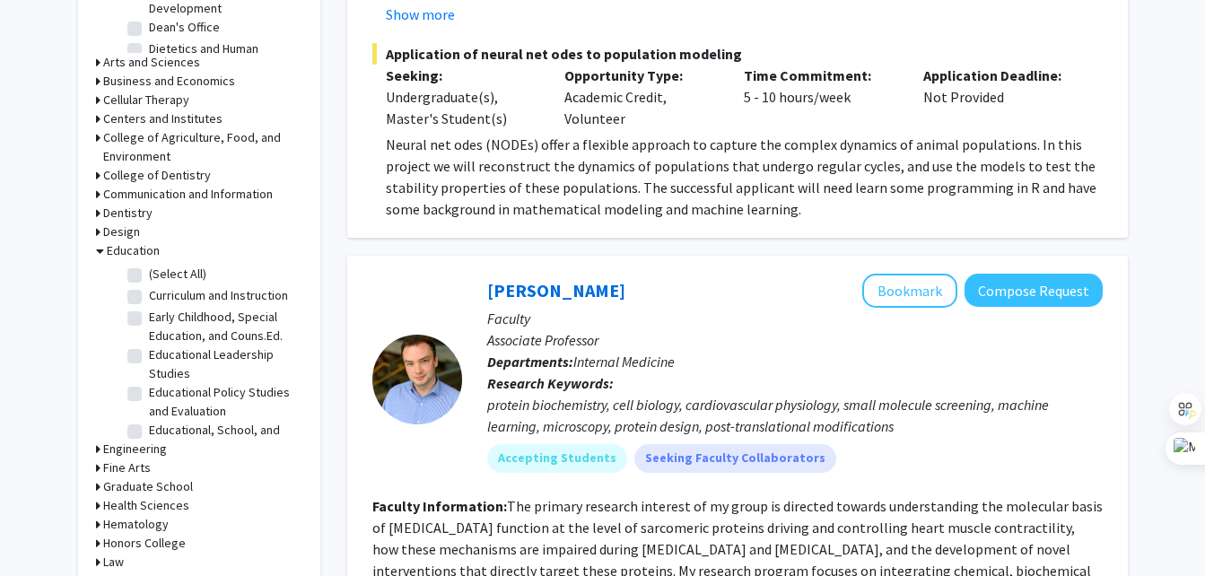
click at [143, 271] on fg-checkbox "(Select All) (Select All)" at bounding box center [212, 276] width 170 height 22
click at [149, 274] on label "(Select All)" at bounding box center [177, 274] width 57 height 19
click at [149, 274] on input "(Select All)" at bounding box center [155, 271] width 12 height 12
checkbox input "true"
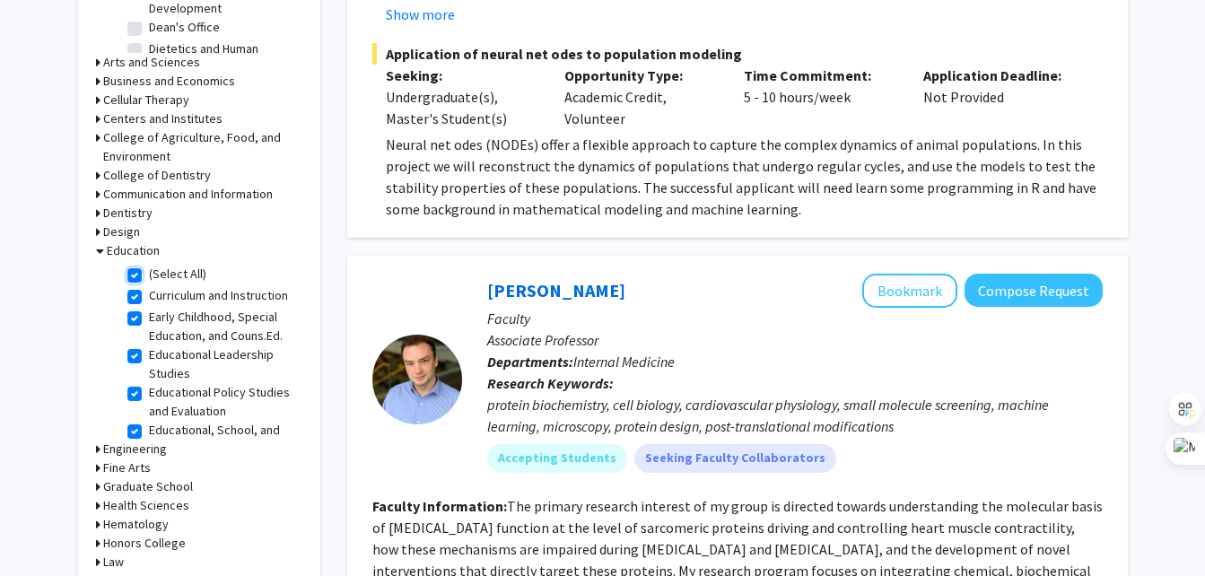
checkbox input "true"
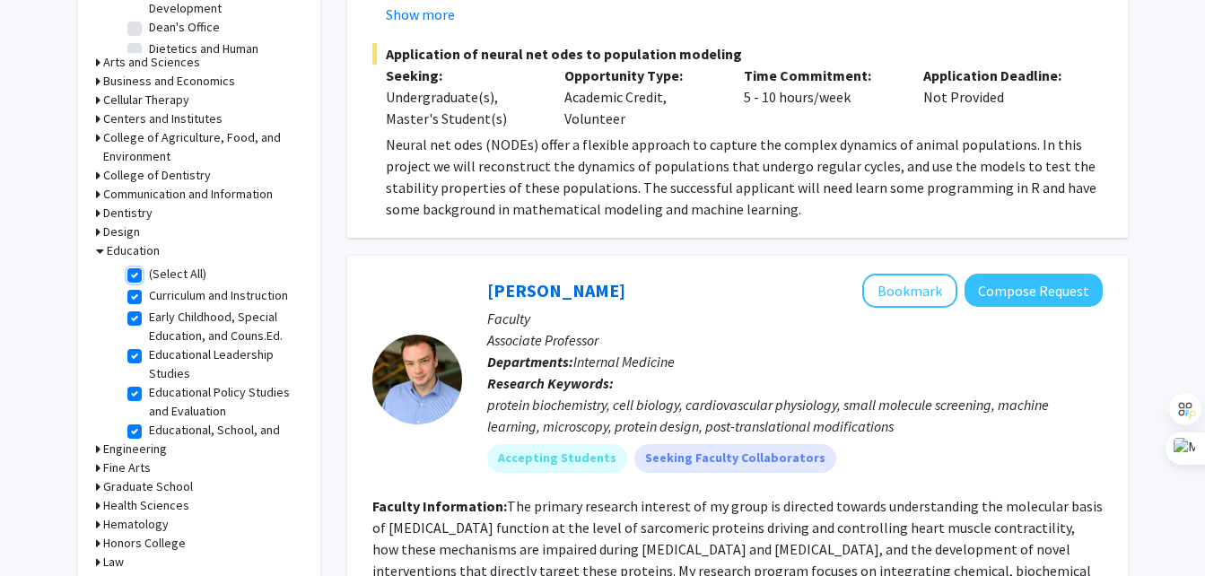
checkbox input "true"
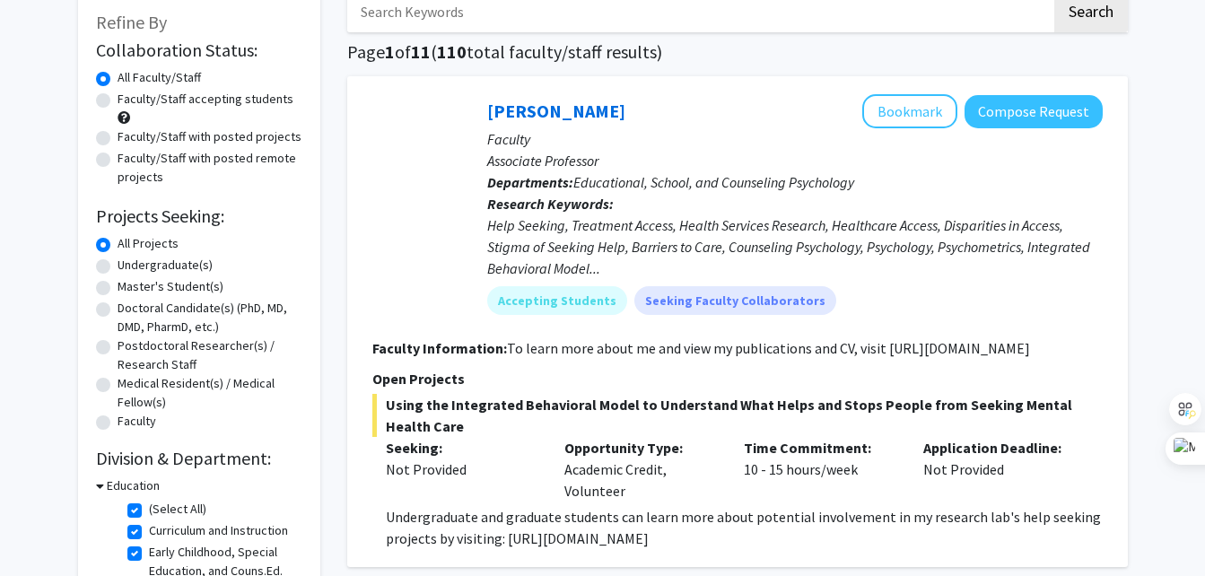
scroll to position [106, 0]
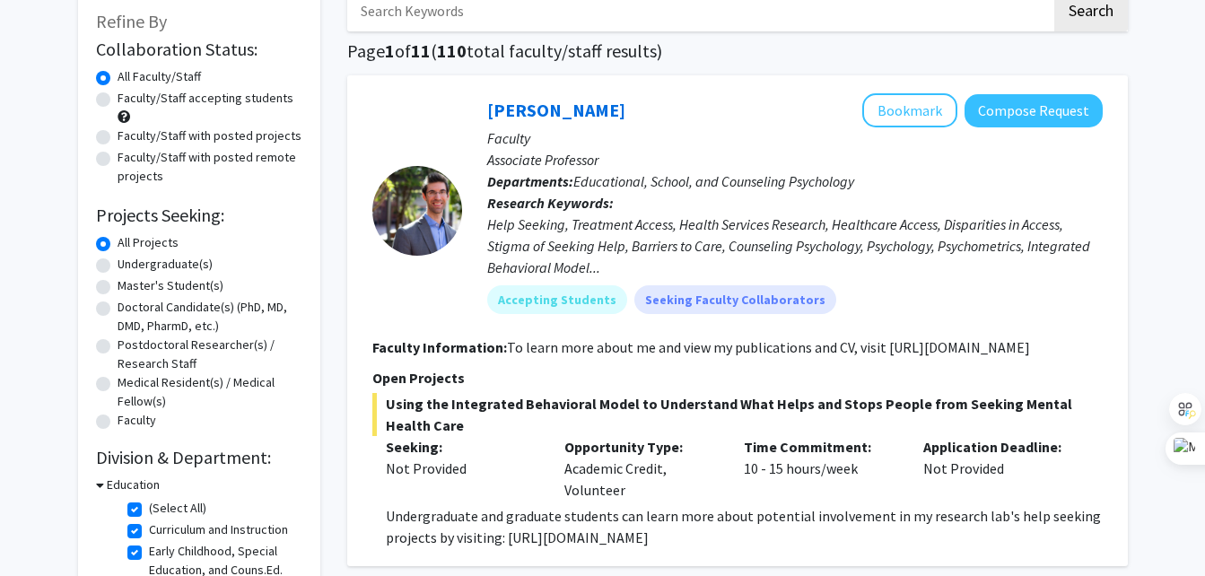
click at [109, 485] on h3 "Education" at bounding box center [133, 484] width 53 height 19
click at [118, 487] on h3 "Education" at bounding box center [129, 484] width 53 height 19
click at [149, 509] on label "(Select All)" at bounding box center [177, 508] width 57 height 19
click at [149, 509] on input "(Select All)" at bounding box center [155, 505] width 12 height 12
checkbox input "false"
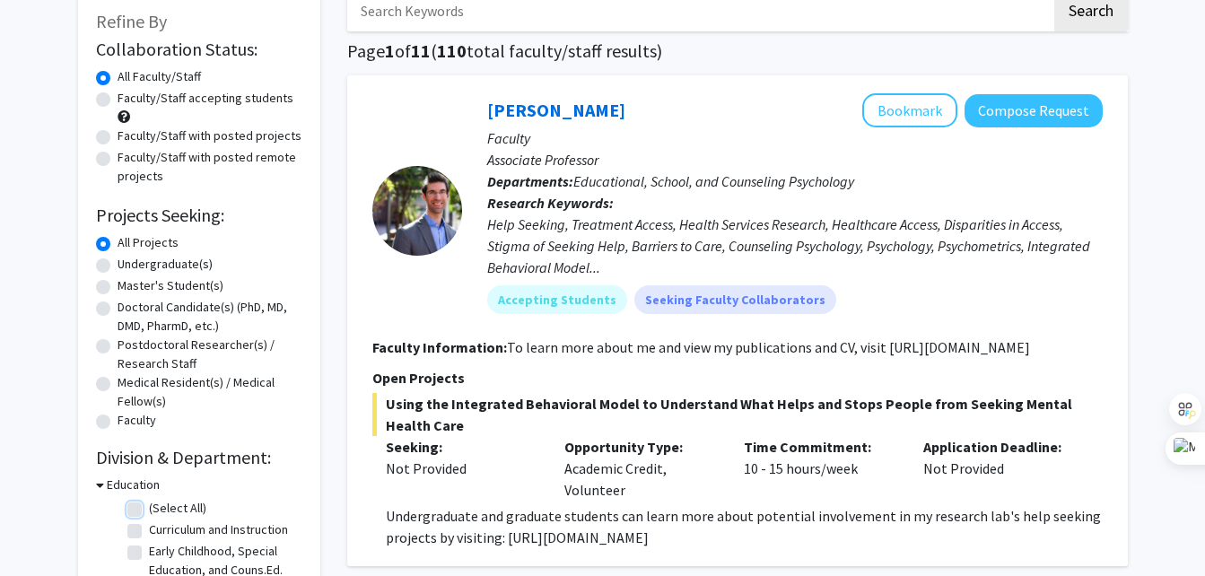
checkbox input "false"
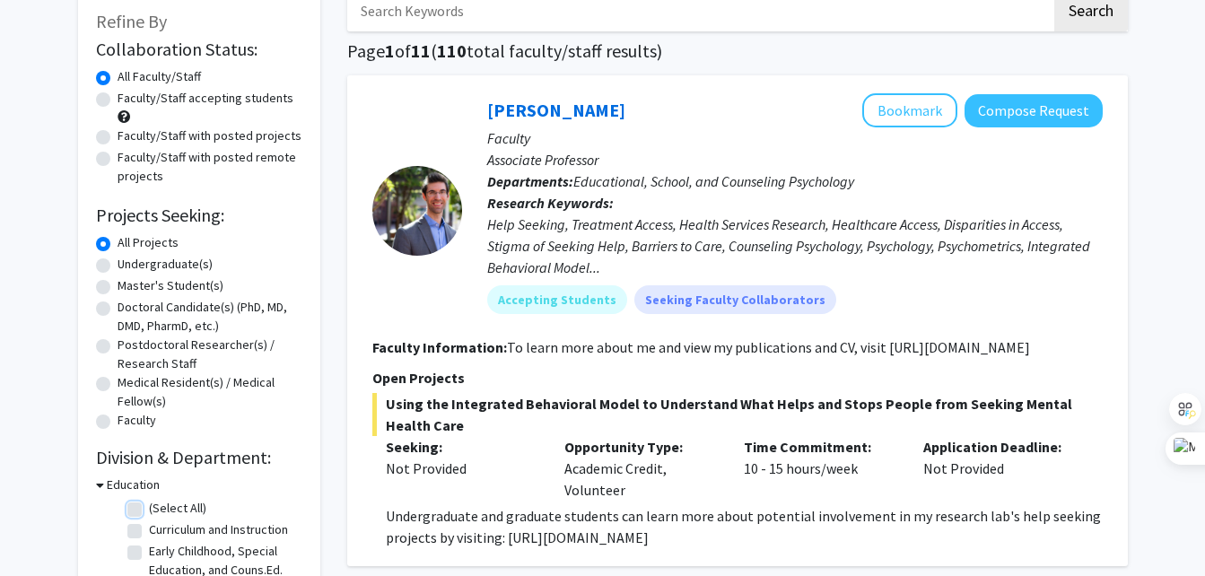
checkbox input "false"
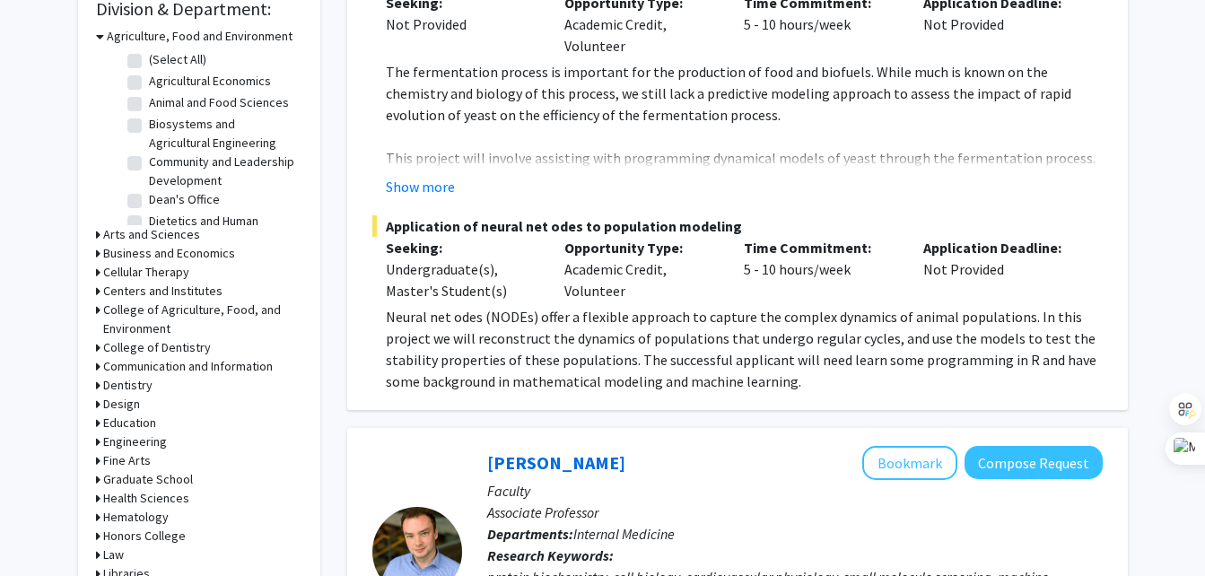
scroll to position [560, 0]
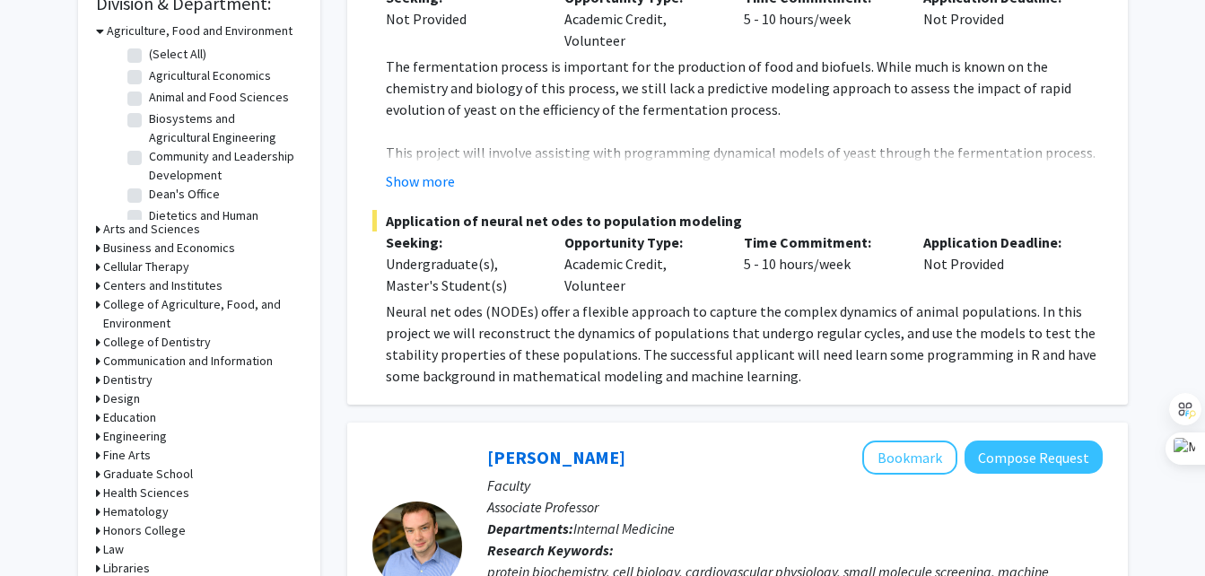
click at [134, 430] on h3 "Engineering" at bounding box center [135, 436] width 64 height 19
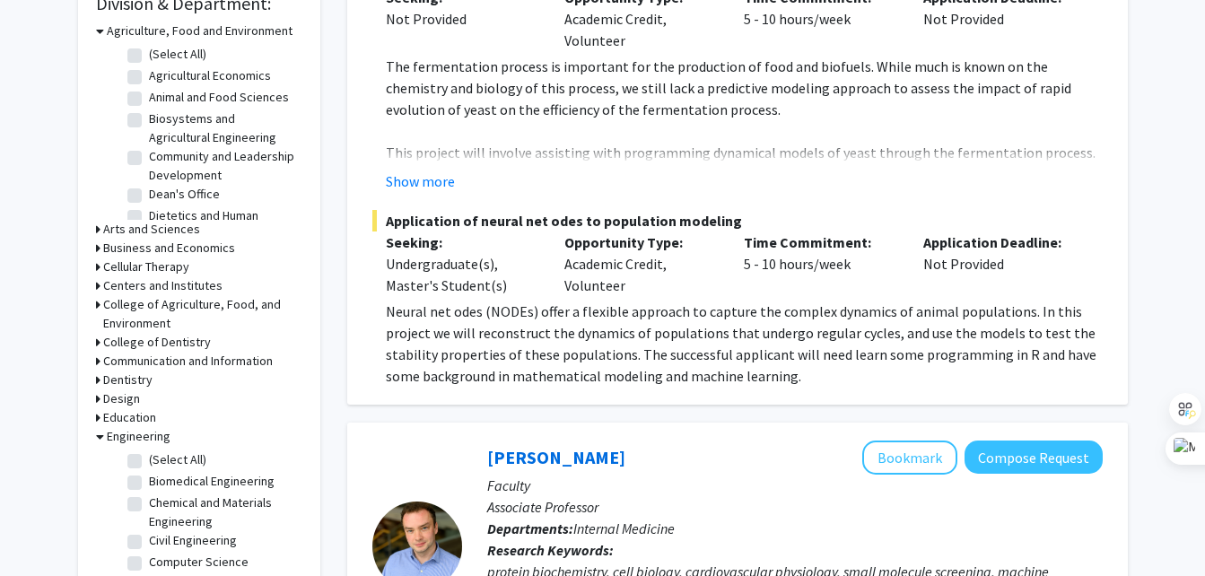
click at [146, 458] on fg-checkbox "(Select All) (Select All)" at bounding box center [212, 461] width 170 height 22
click at [149, 457] on label "(Select All)" at bounding box center [177, 459] width 57 height 19
click at [149, 457] on input "(Select All)" at bounding box center [155, 456] width 12 height 12
checkbox input "true"
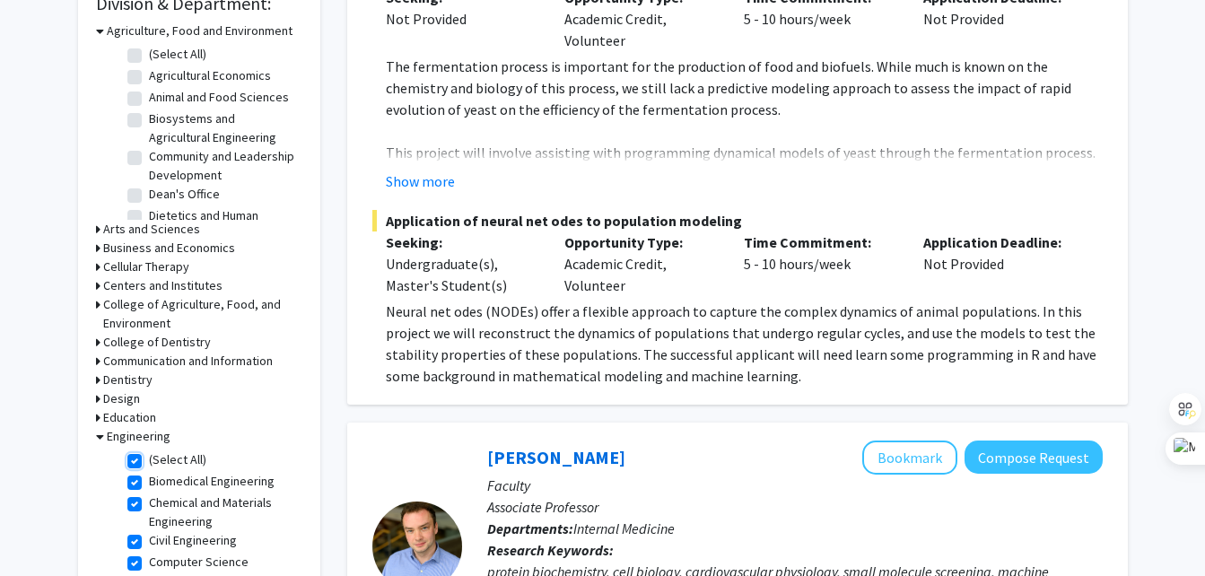
checkbox input "true"
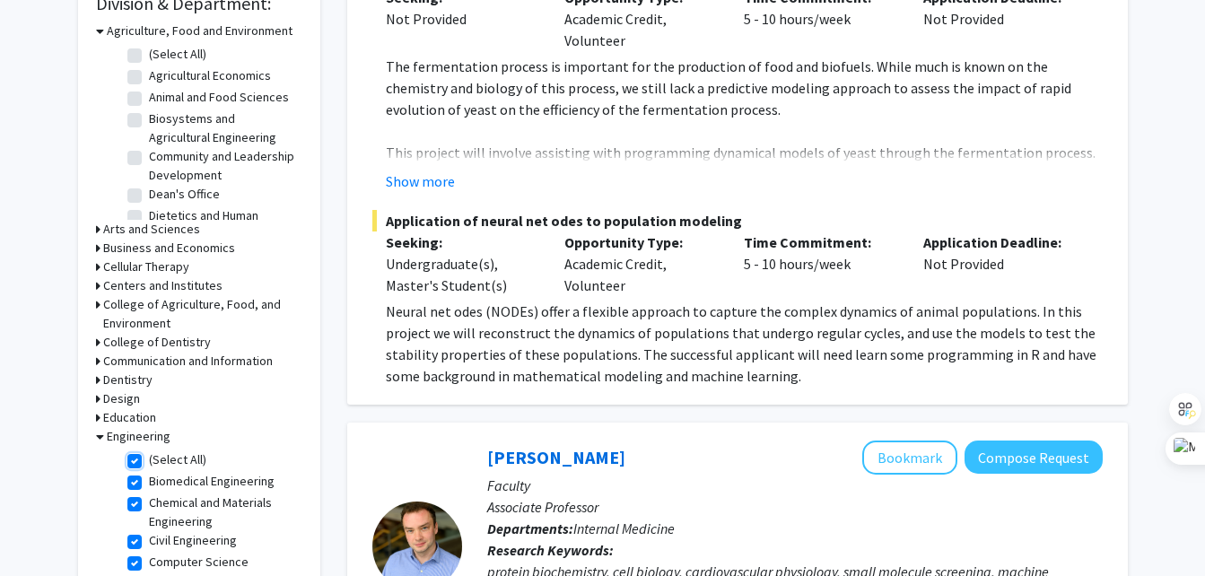
checkbox input "true"
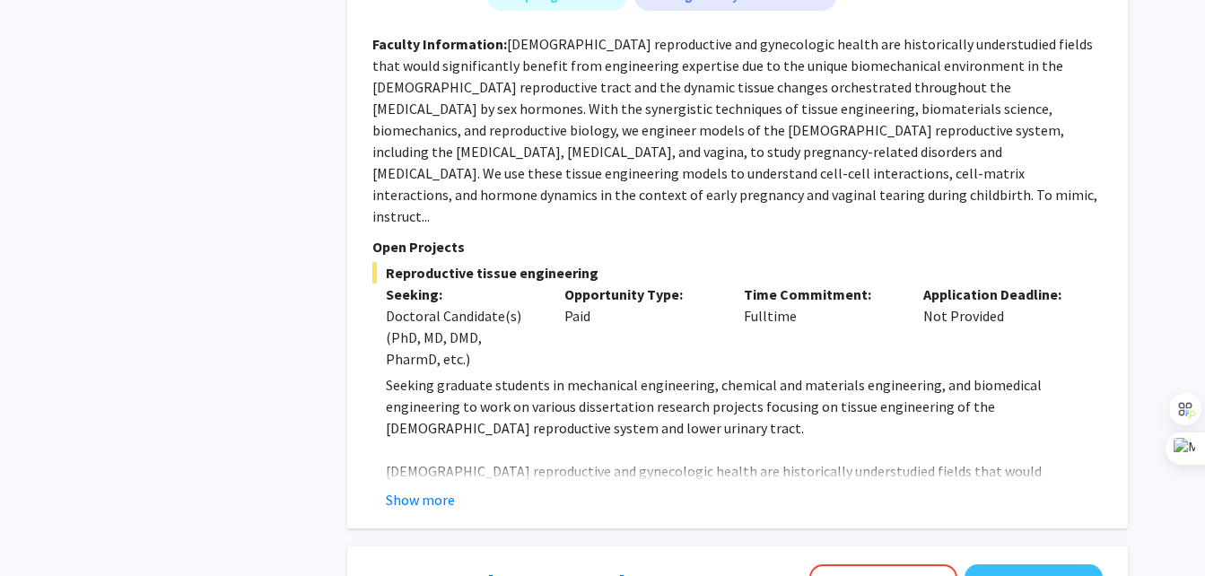
scroll to position [2968, 0]
click at [423, 488] on button "Show more" at bounding box center [420, 499] width 69 height 22
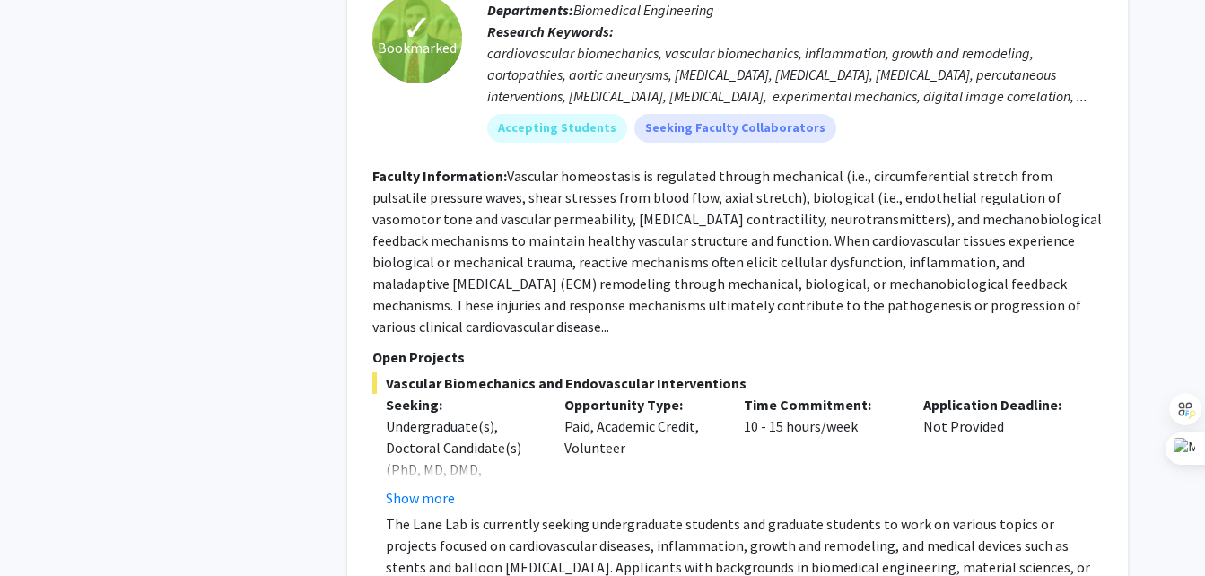
scroll to position [3826, 0]
click at [416, 486] on button "Show more" at bounding box center [420, 497] width 69 height 22
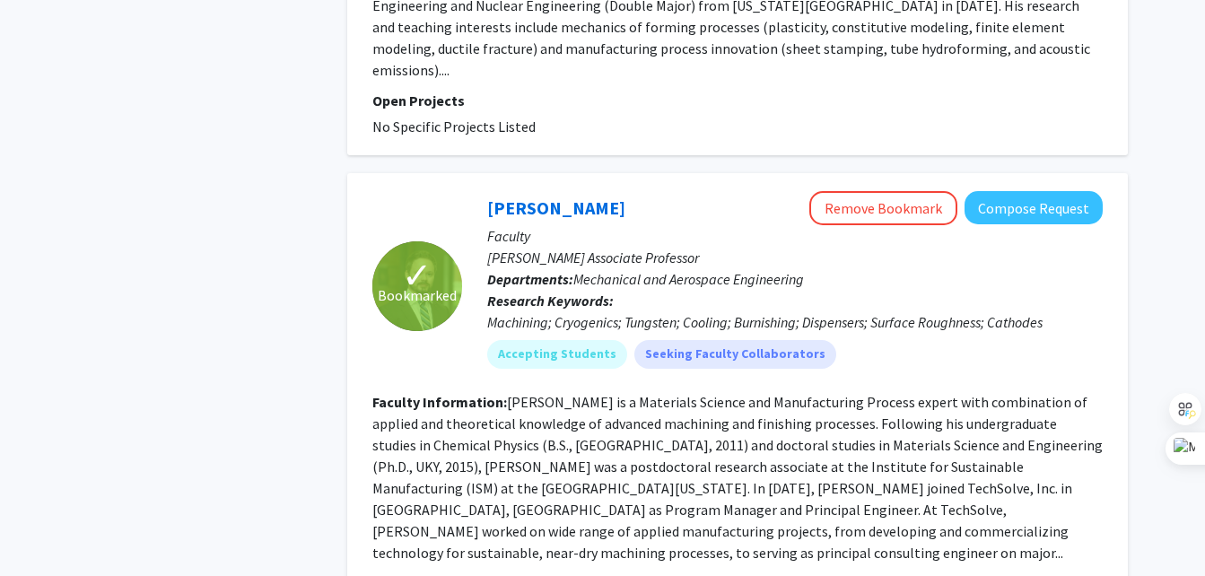
scroll to position [6075, 0]
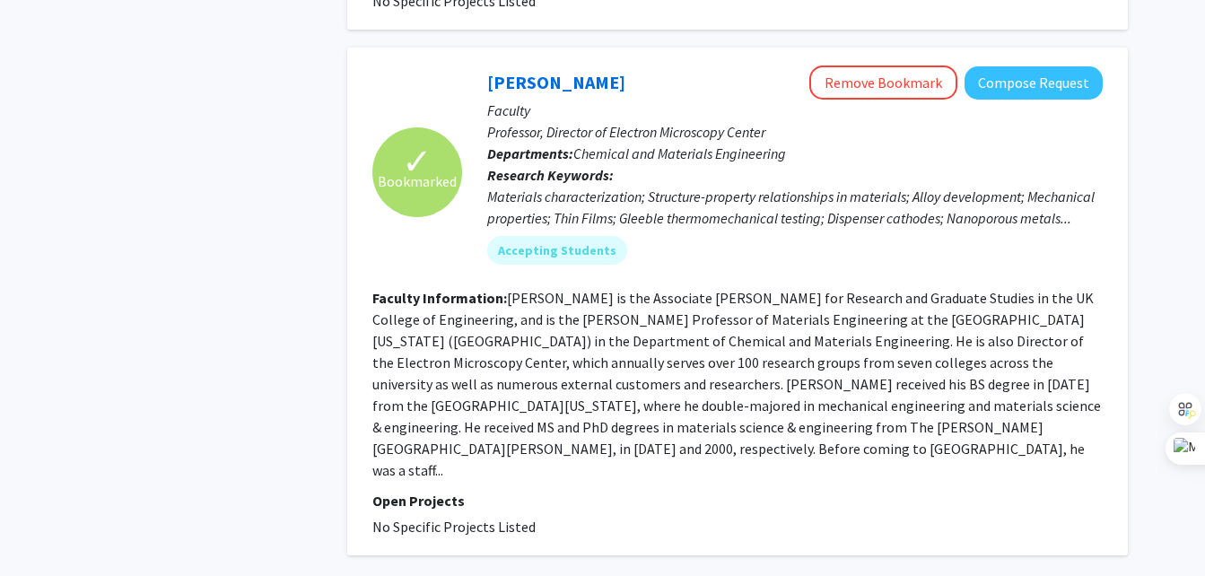
scroll to position [3922, 0]
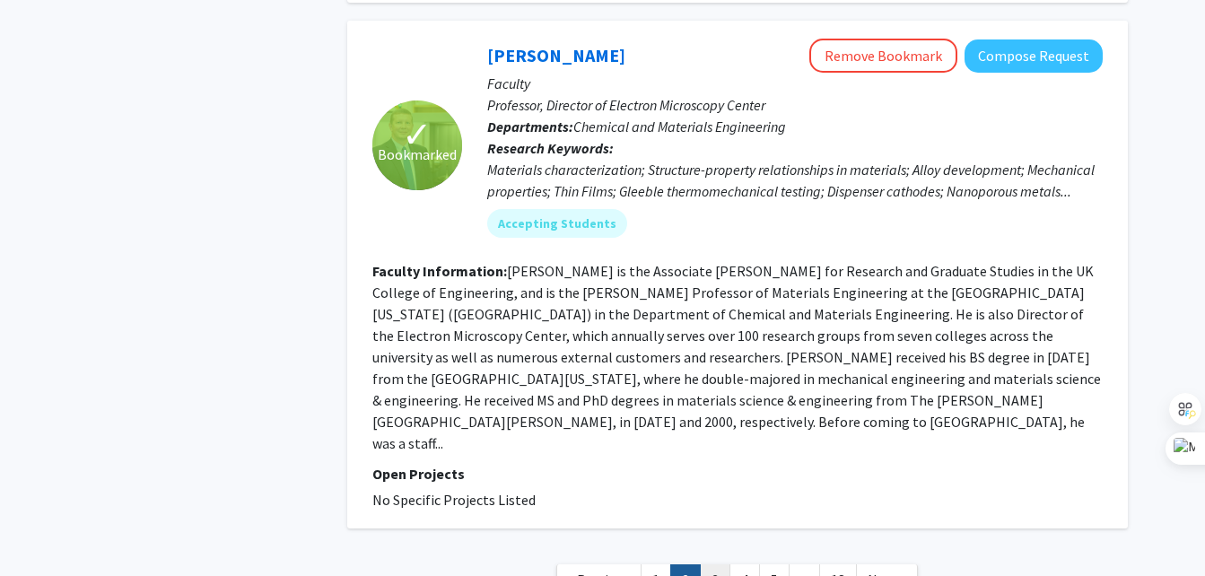
click at [717, 564] on link "3" at bounding box center [715, 579] width 30 height 31
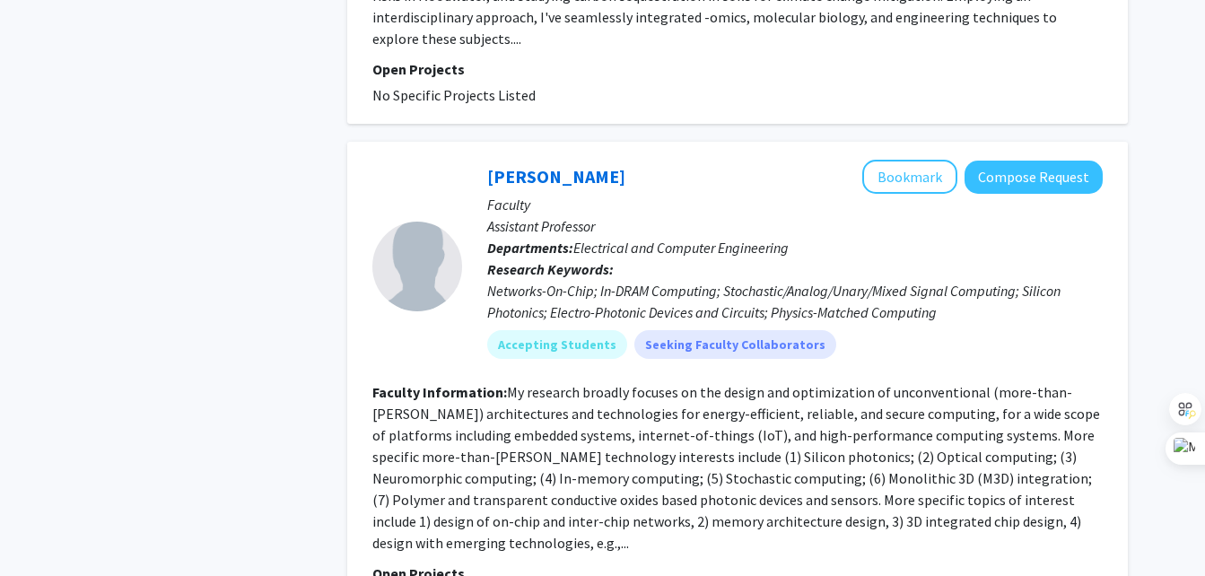
scroll to position [4009, 0]
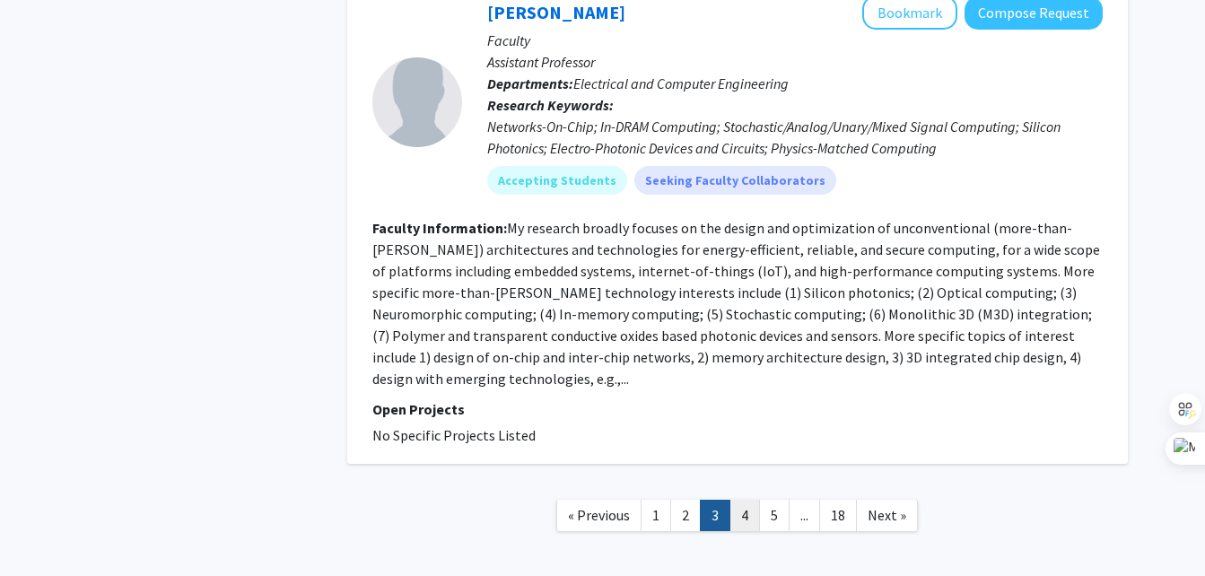
click at [736, 500] on link "4" at bounding box center [744, 515] width 30 height 31
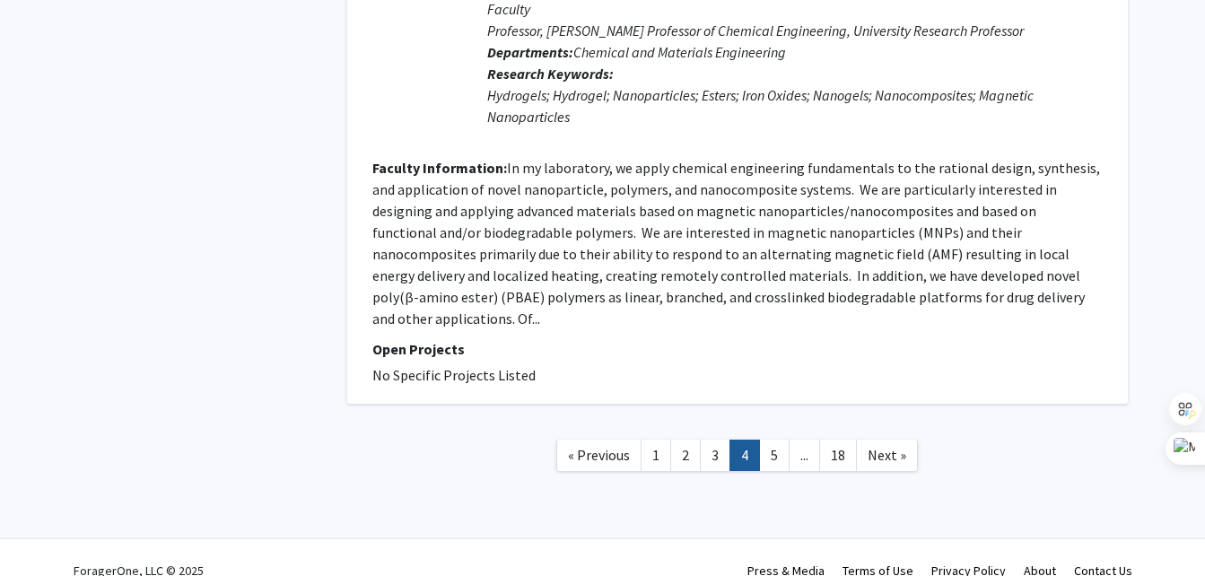
scroll to position [3259, 0]
click at [773, 439] on link "5" at bounding box center [774, 454] width 30 height 31
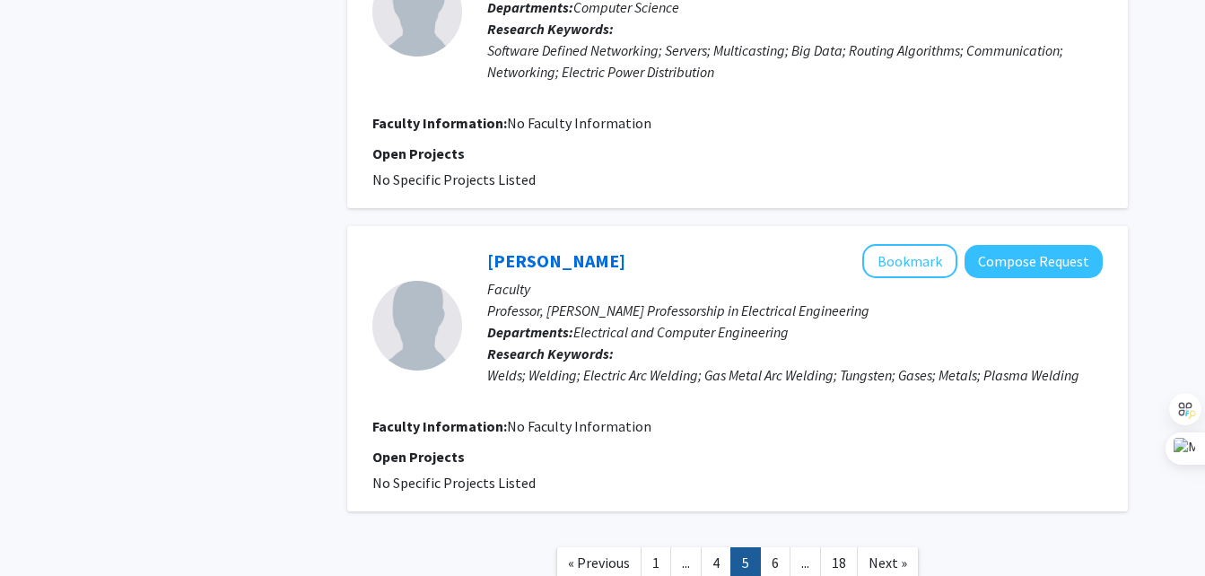
scroll to position [2936, 0]
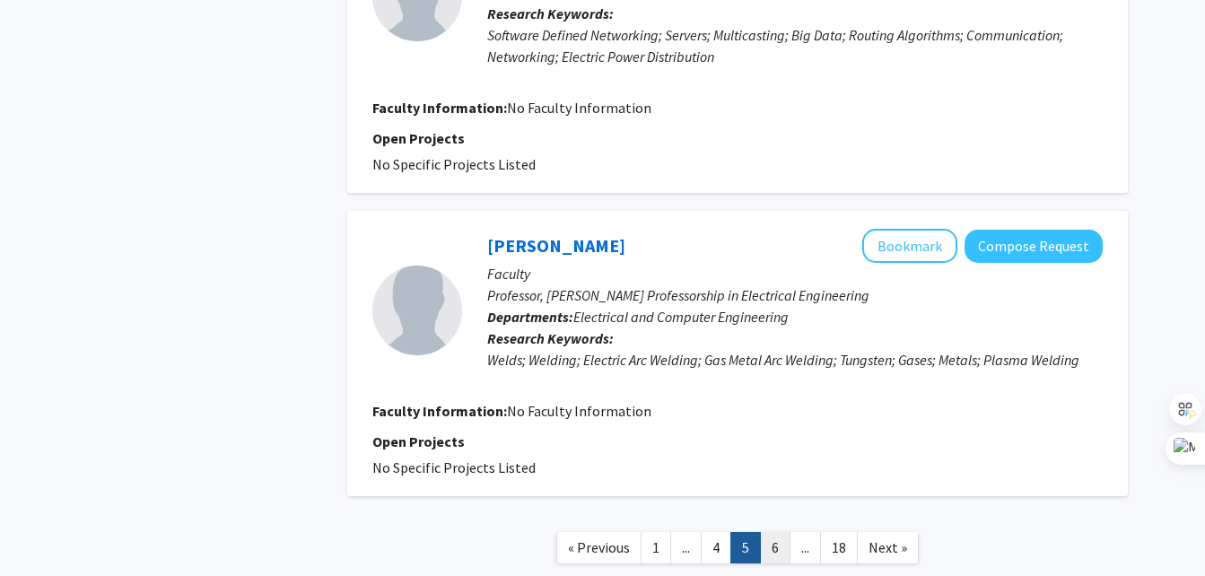
click at [778, 534] on link "6" at bounding box center [775, 547] width 30 height 31
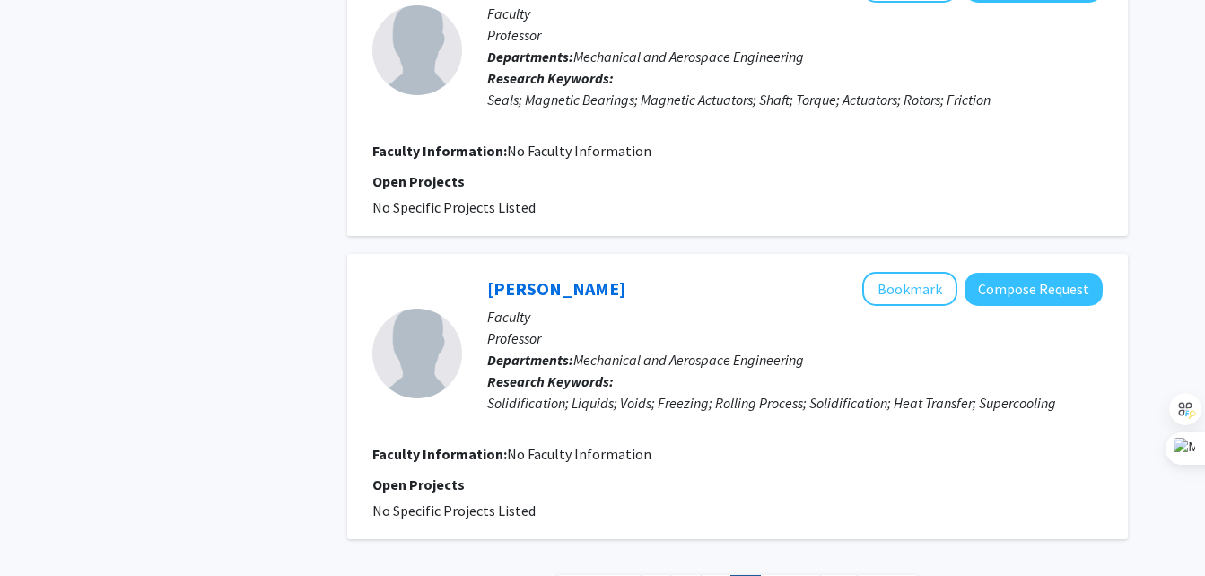
scroll to position [2876, 0]
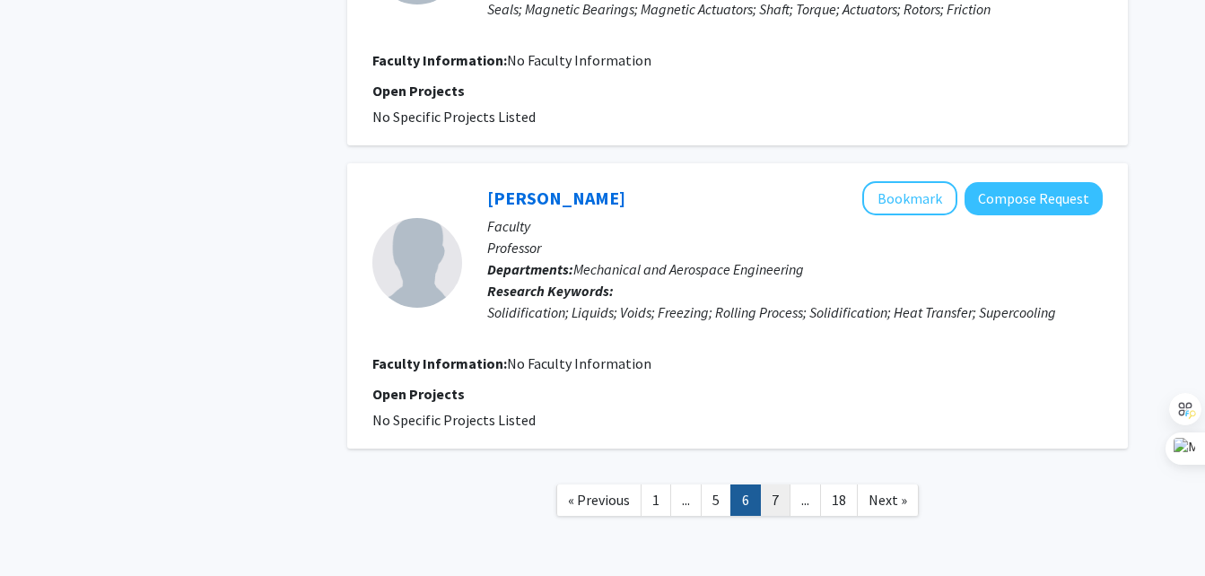
click at [779, 507] on link "7" at bounding box center [775, 499] width 30 height 31
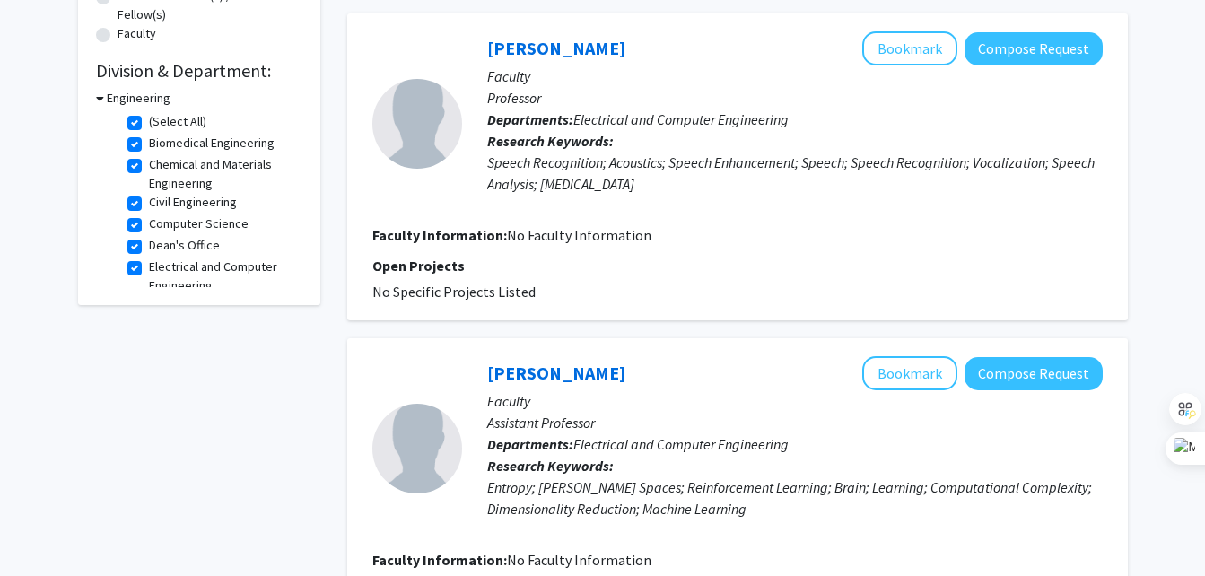
scroll to position [492, 0]
click at [187, 171] on label "Chemical and Materials Engineering" at bounding box center [223, 175] width 149 height 38
click at [161, 168] on input "Chemical and Materials Engineering" at bounding box center [155, 162] width 12 height 12
checkbox input "false"
checkbox input "true"
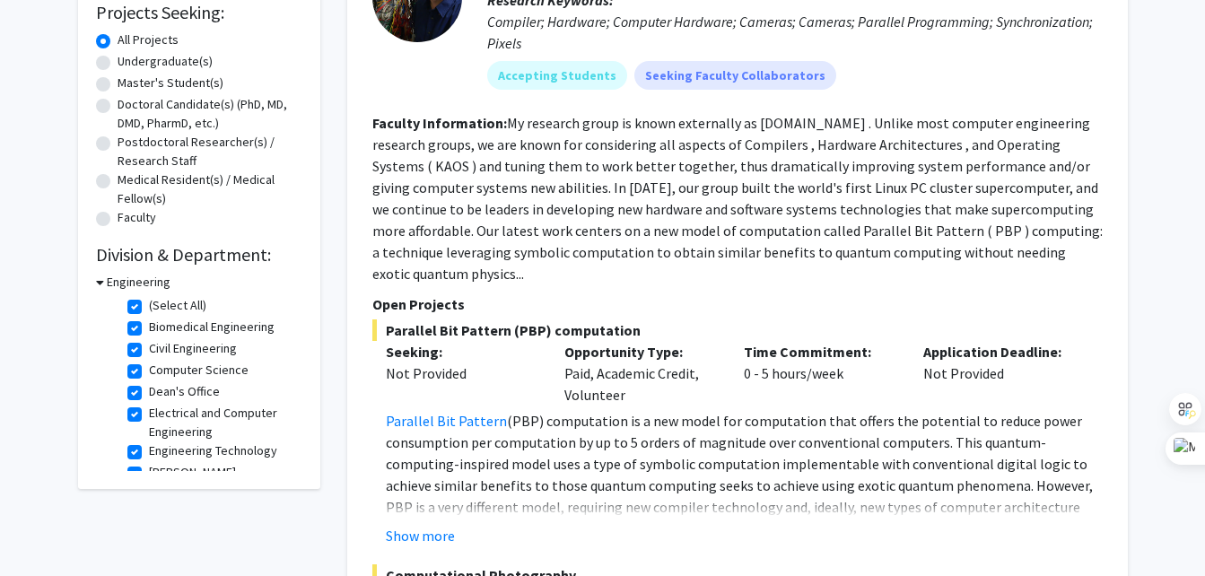
scroll to position [309, 0]
click at [149, 300] on label "(Select All)" at bounding box center [177, 304] width 57 height 19
click at [149, 300] on input "(Select All)" at bounding box center [155, 301] width 12 height 12
checkbox input "false"
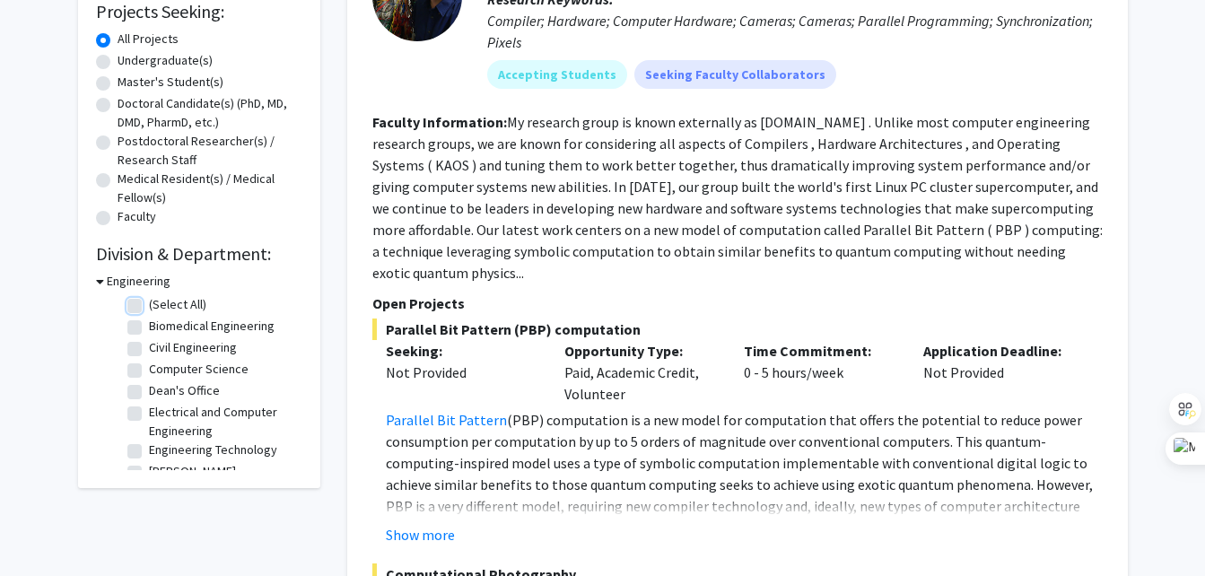
checkbox input "false"
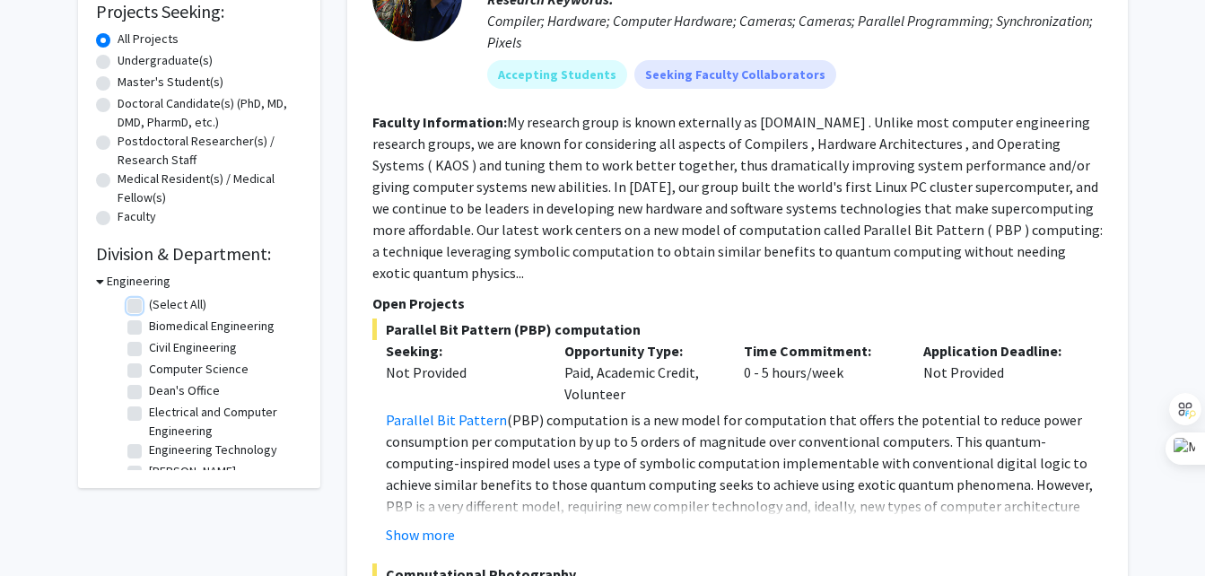
checkbox input "false"
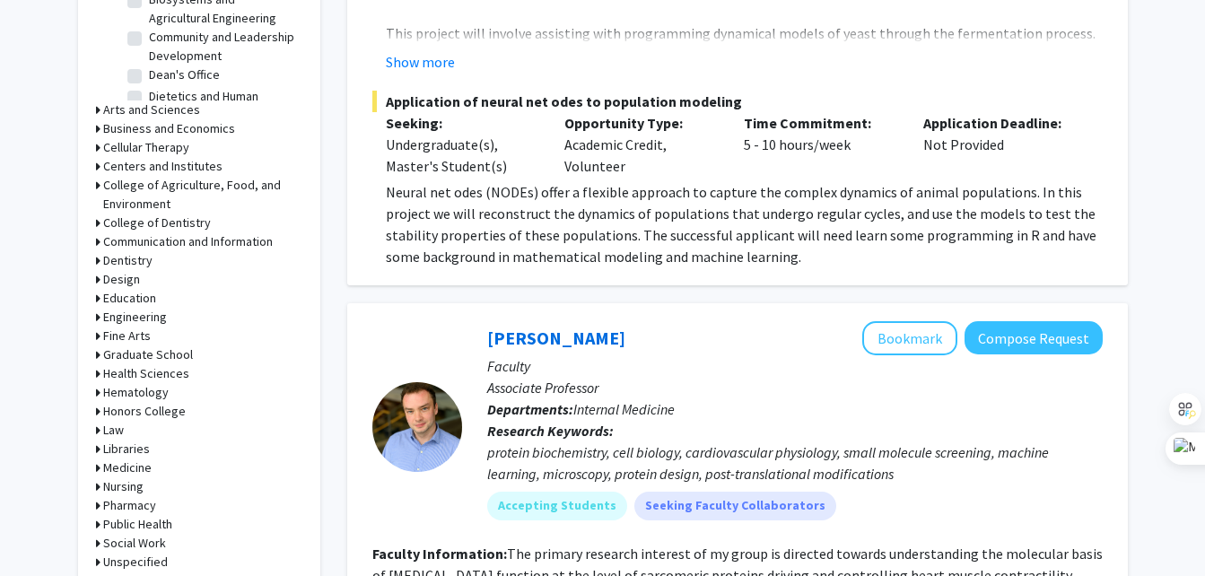
scroll to position [680, 0]
click at [106, 314] on h3 "Engineering" at bounding box center [135, 316] width 64 height 19
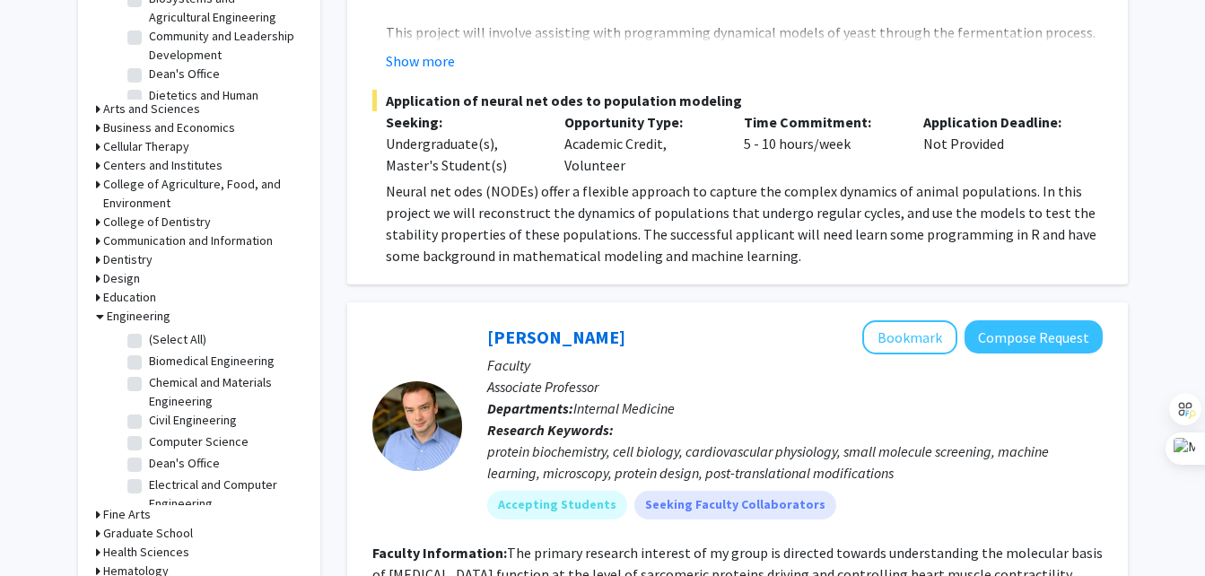
click at [177, 395] on label "Chemical and Materials Engineering" at bounding box center [223, 392] width 149 height 38
click at [161, 385] on input "Chemical and Materials Engineering" at bounding box center [155, 379] width 12 height 12
checkbox input "true"
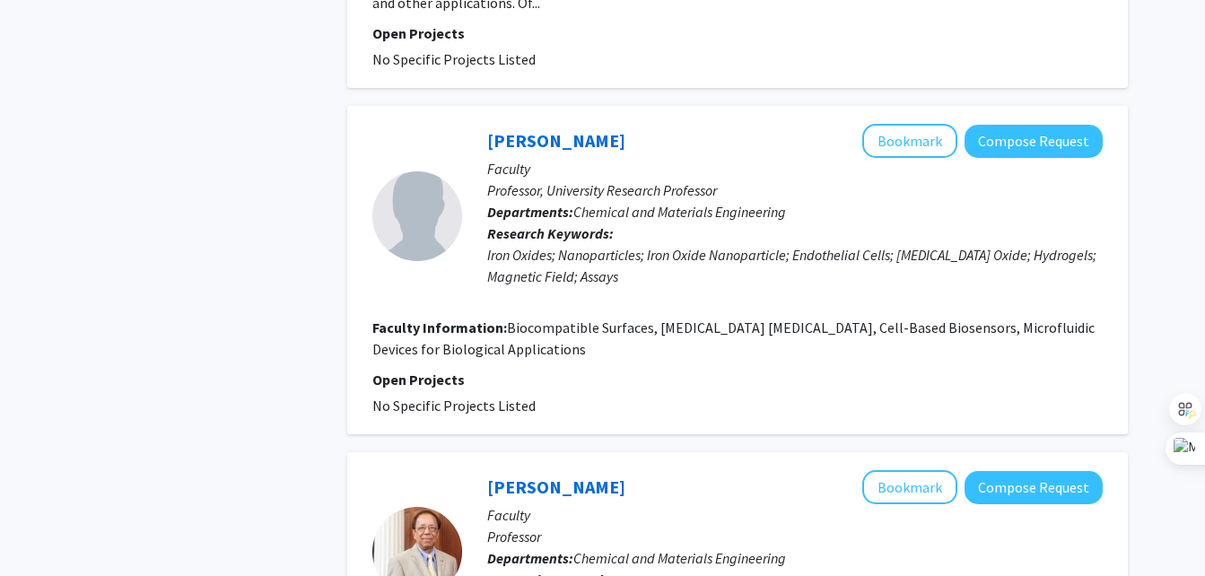
scroll to position [3836, 0]
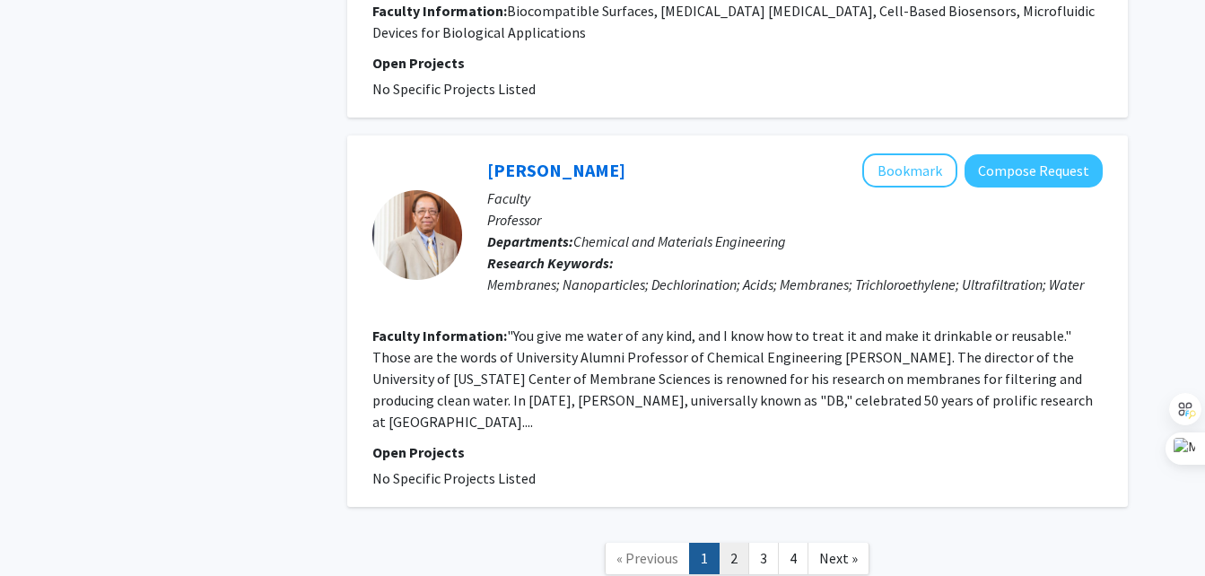
click at [734, 543] on link "2" at bounding box center [733, 558] width 30 height 31
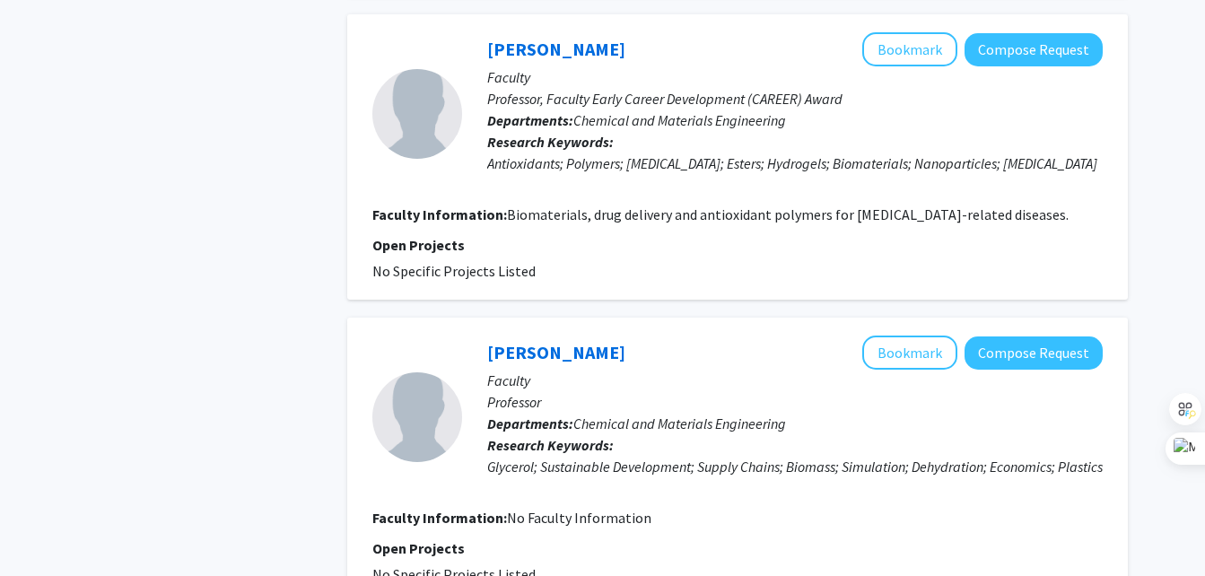
scroll to position [3097, 0]
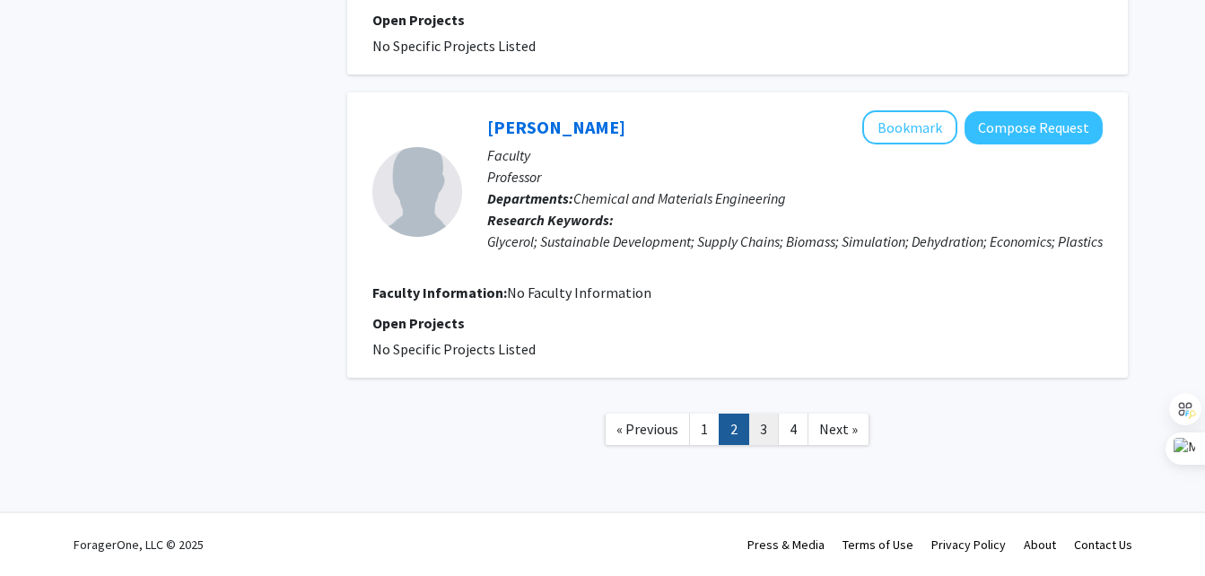
click at [771, 420] on link "3" at bounding box center [763, 429] width 30 height 31
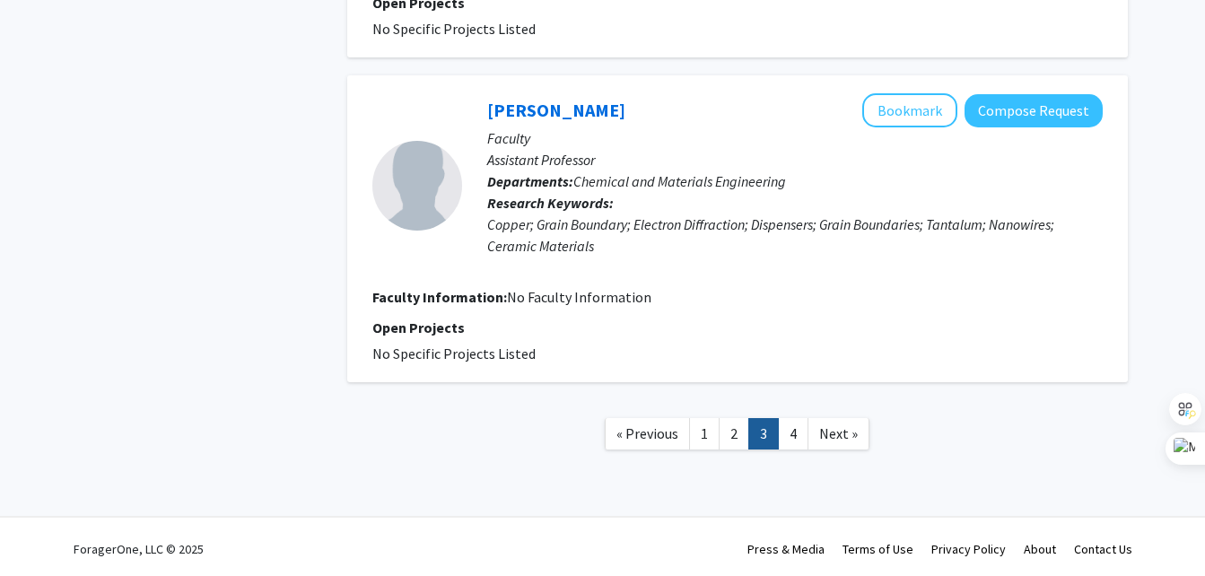
scroll to position [2685, 0]
click at [802, 437] on link "4" at bounding box center [793, 432] width 30 height 31
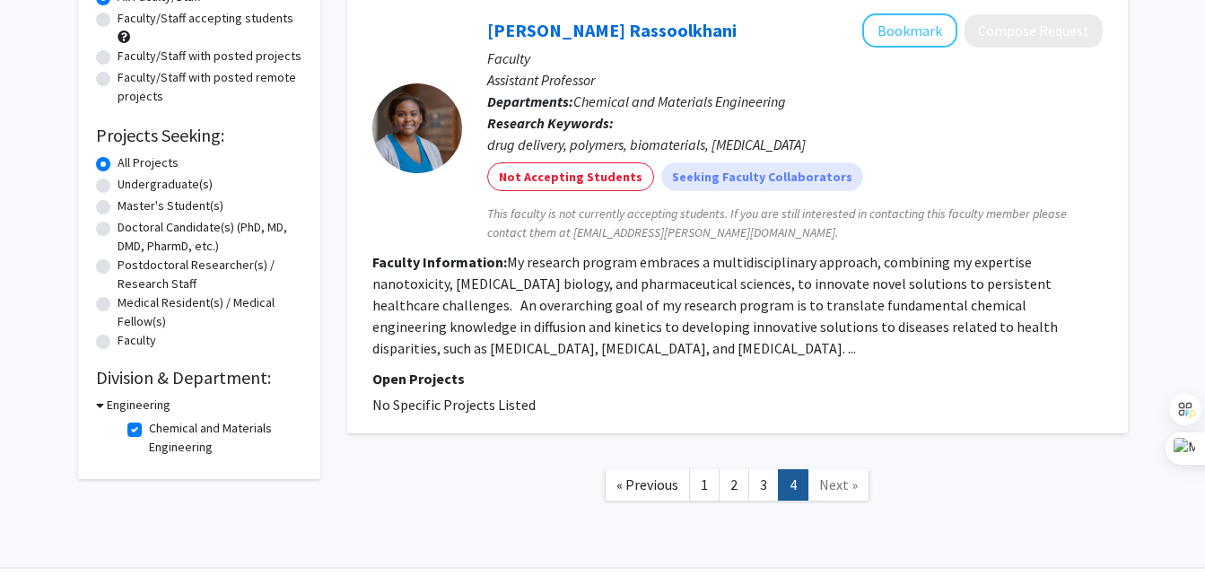
scroll to position [48, 0]
